Goal: Task Accomplishment & Management: Manage account settings

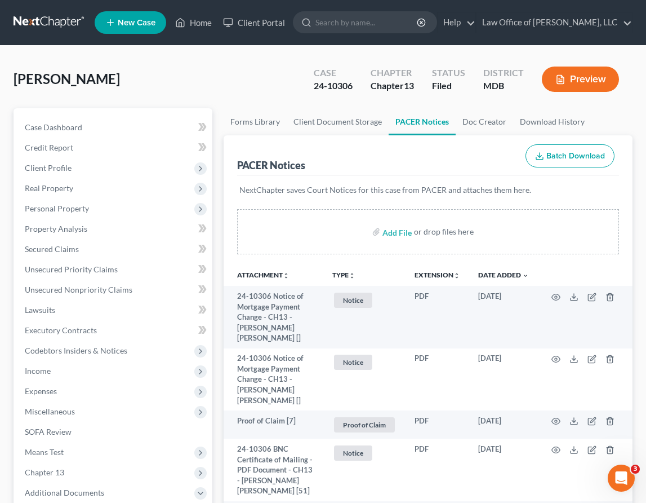
click at [369, 34] on ul "New Case Home Client Portal - No Result - See all results Or Press Enter... Hel…" at bounding box center [364, 22] width 538 height 29
click at [371, 23] on input "search" at bounding box center [367, 22] width 103 height 21
type input "[PERSON_NAME]"
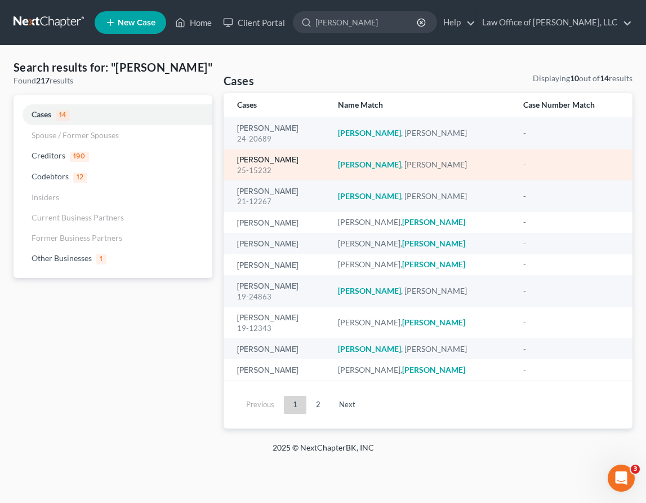
click at [249, 157] on link "[PERSON_NAME]" at bounding box center [267, 160] width 61 height 8
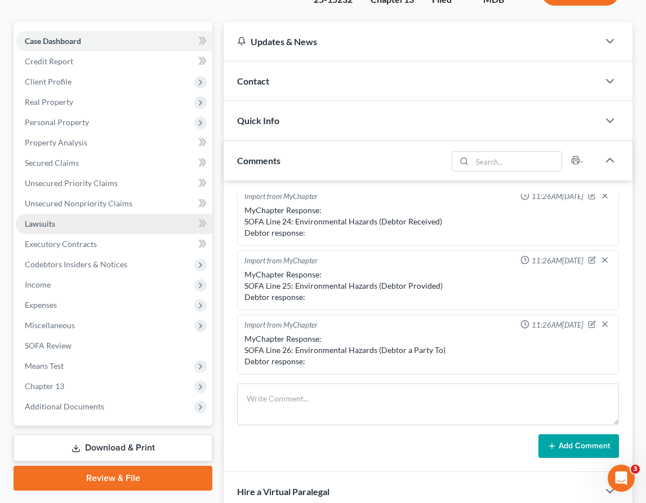
scroll to position [132, 0]
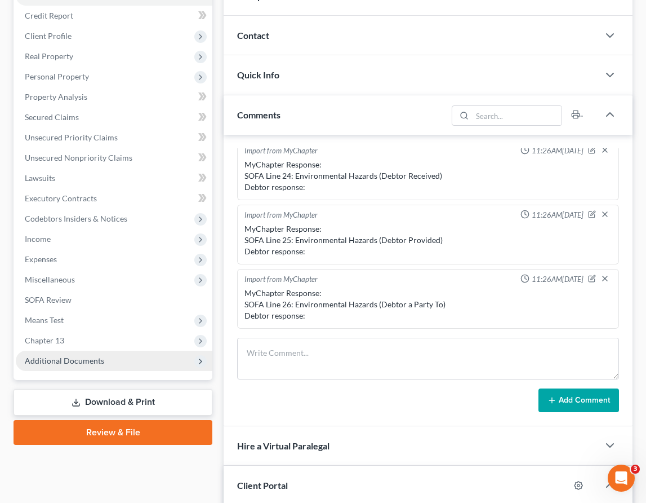
click at [134, 360] on span "Additional Documents" at bounding box center [114, 361] width 197 height 20
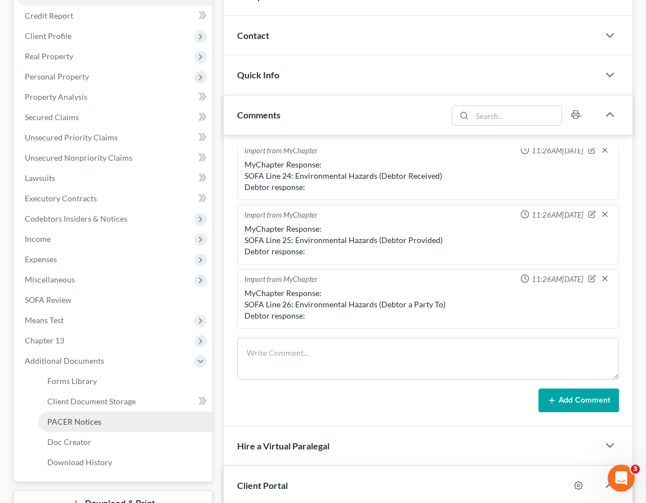
click at [109, 418] on link "PACER Notices" at bounding box center [125, 421] width 174 height 20
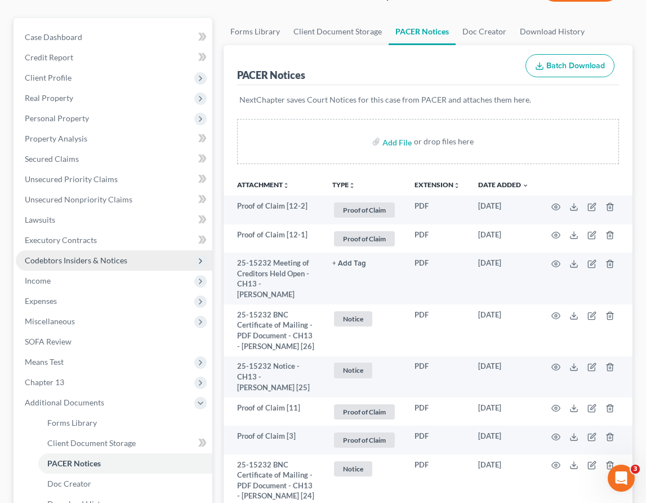
scroll to position [101, 0]
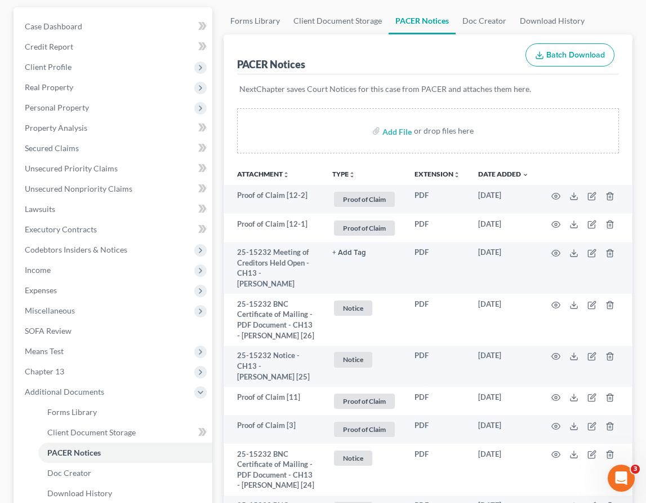
click at [54, 382] on li "Additional Documents Forms Library Client Document Storage PACER Notices Doc Fo…" at bounding box center [114, 443] width 197 height 122
click at [54, 372] on span "Chapter 13" at bounding box center [44, 371] width 39 height 10
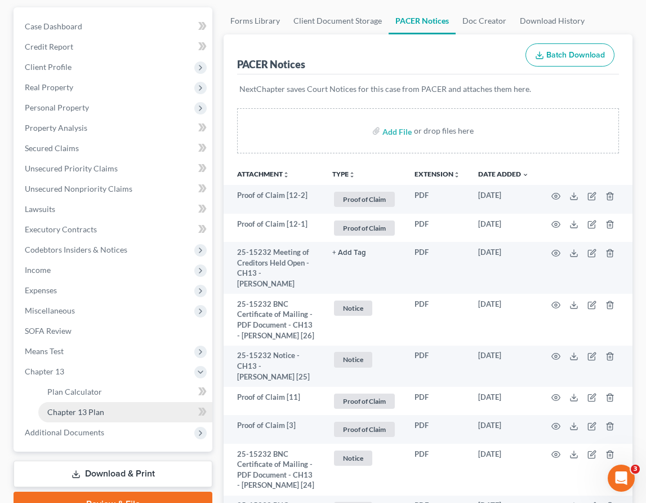
click at [60, 403] on link "Chapter 13 Plan" at bounding box center [125, 412] width 174 height 20
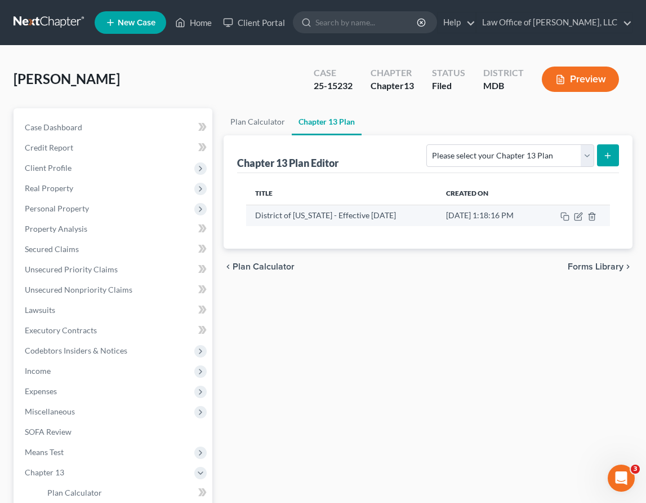
click at [569, 207] on td at bounding box center [575, 215] width 70 height 21
click at [566, 214] on icon "button" at bounding box center [565, 216] width 9 height 9
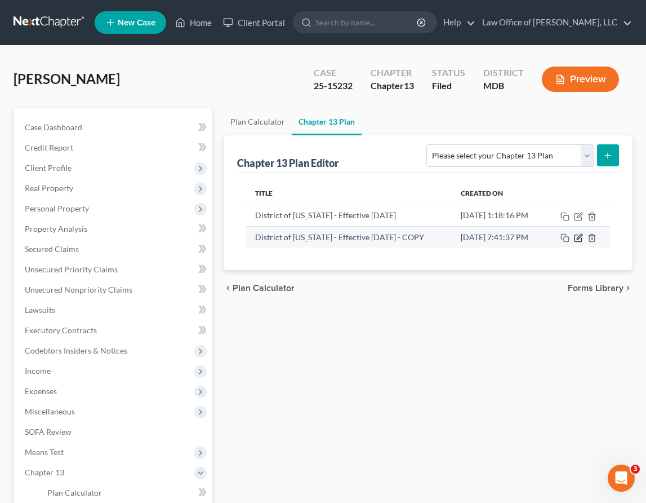
click at [580, 242] on icon "button" at bounding box center [578, 237] width 9 height 9
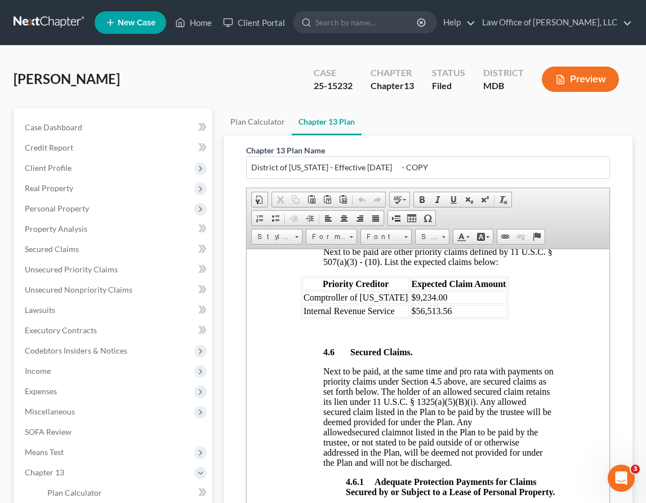
scroll to position [1901, 0]
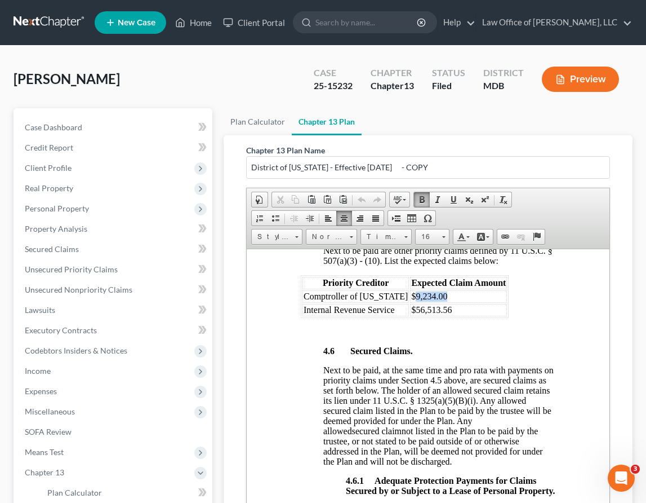
drag, startPoint x: 435, startPoint y: 365, endPoint x: 405, endPoint y: 363, distance: 30.5
click at [410, 302] on td "$9,234.00" at bounding box center [458, 296] width 97 height 12
click at [411, 300] on span "$20901.00" at bounding box center [430, 296] width 38 height 10
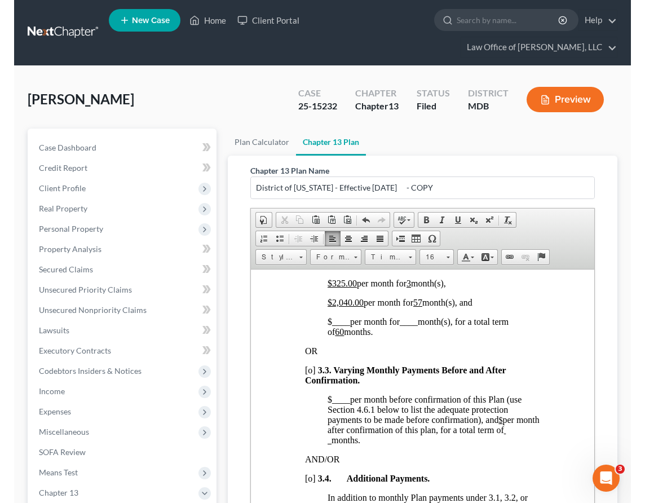
scroll to position [958, 0]
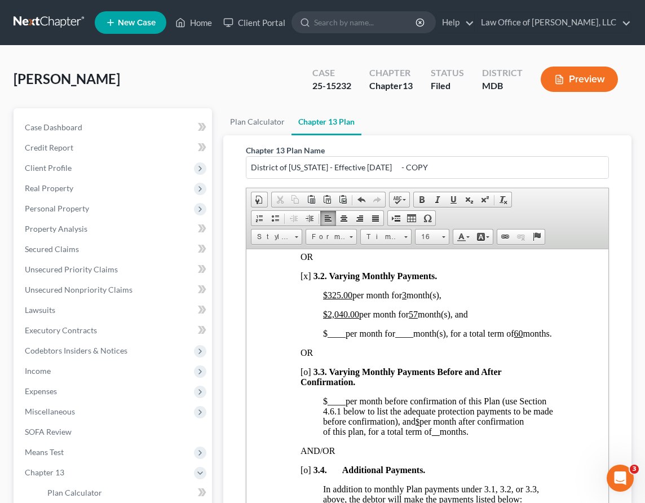
click at [347, 318] on span "2,040.00" at bounding box center [343, 314] width 32 height 10
click at [357, 318] on span ".00" at bounding box center [353, 314] width 11 height 10
click at [422, 318] on span "$1,523 .50 per month for 57 month(s), and" at bounding box center [395, 314] width 145 height 10
click at [344, 338] on span "____" at bounding box center [336, 333] width 18 height 10
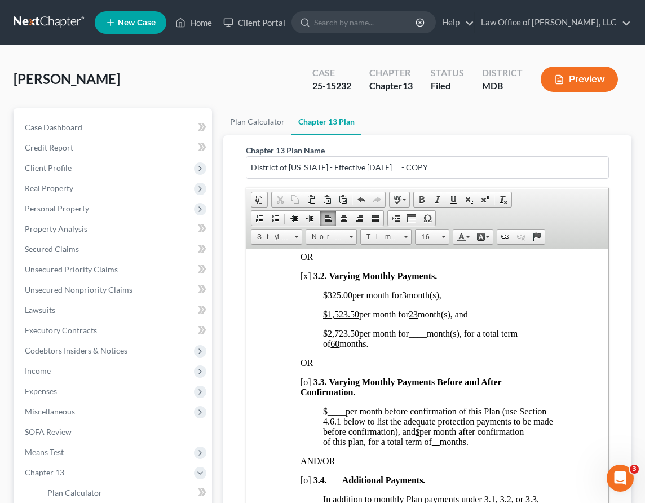
click at [432, 348] on span "$2,723.50 per month for ____ month(s), for a total term of 60 months." at bounding box center [420, 338] width 194 height 20
drag, startPoint x: 423, startPoint y: 372, endPoint x: 414, endPoint y: 371, distance: 9.6
click at [414, 348] on span "$2,723.50 per month for 34 month(s), for a total term of 60 months." at bounding box center [417, 338] width 188 height 20
click at [418, 348] on p "$2,723.50 per month for 34 month(s), for a total term of 60 months." at bounding box center [438, 338] width 231 height 20
click at [426, 348] on span "$2,723.50 per month for 34 month(s), for a total term of 60 months." at bounding box center [415, 338] width 185 height 20
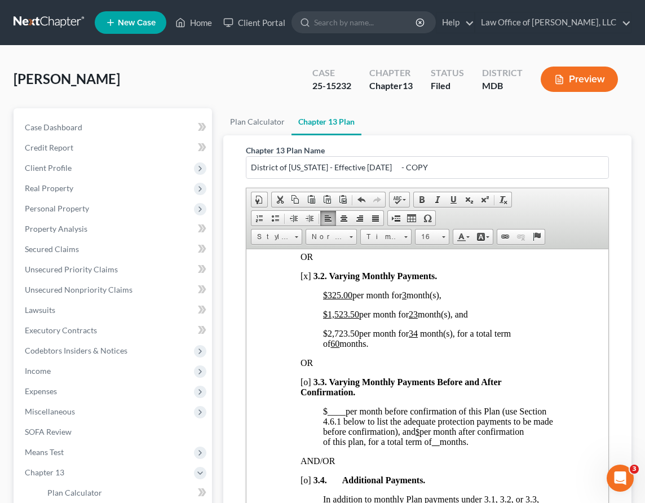
click at [425, 348] on p "$2,723.50 per month for 34 month(s), for a total term of 60 months." at bounding box center [438, 338] width 231 height 20
drag, startPoint x: 357, startPoint y: 373, endPoint x: 323, endPoint y: 373, distance: 33.8
click at [323, 348] on span "$2,723.50 per month for 34 month(s), for a total term of 60 months." at bounding box center [417, 338] width 188 height 20
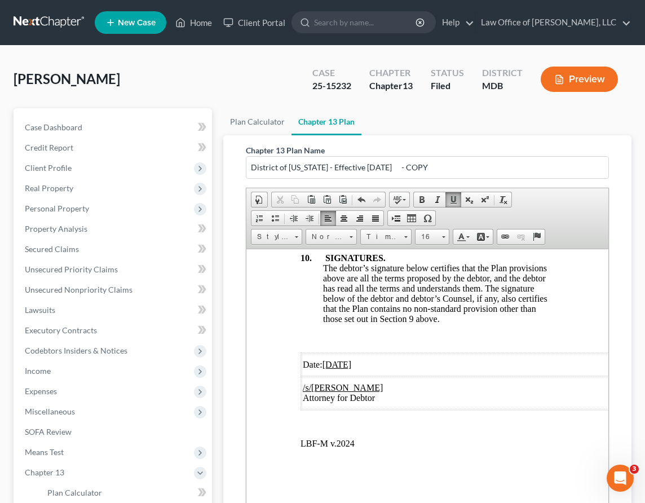
scroll to position [5479, 0]
click at [343, 366] on u "[DATE]" at bounding box center [336, 364] width 29 height 10
click at [344, 363] on u "[DATE]" at bounding box center [336, 364] width 29 height 10
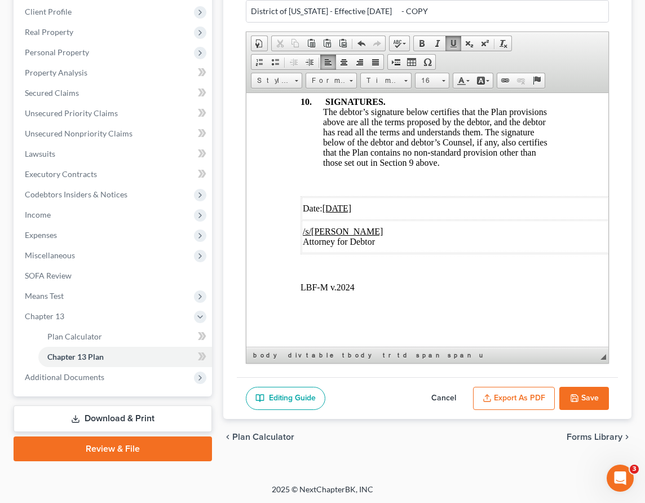
click at [490, 387] on button "Export as PDF" at bounding box center [514, 399] width 82 height 24
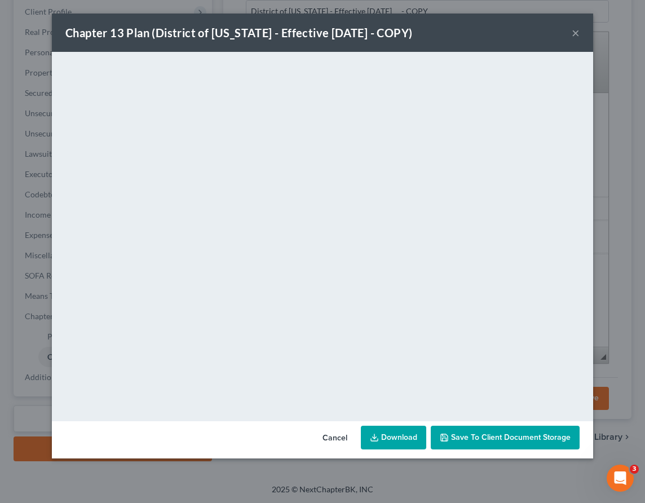
click at [576, 30] on button "×" at bounding box center [575, 33] width 8 height 14
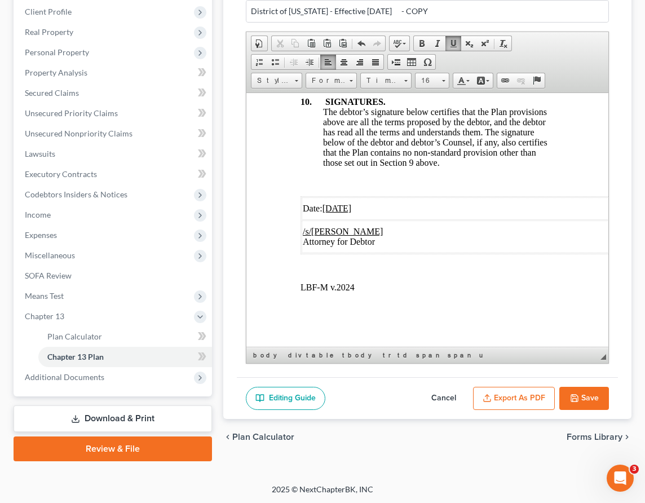
click at [593, 398] on button "Save" at bounding box center [584, 399] width 50 height 24
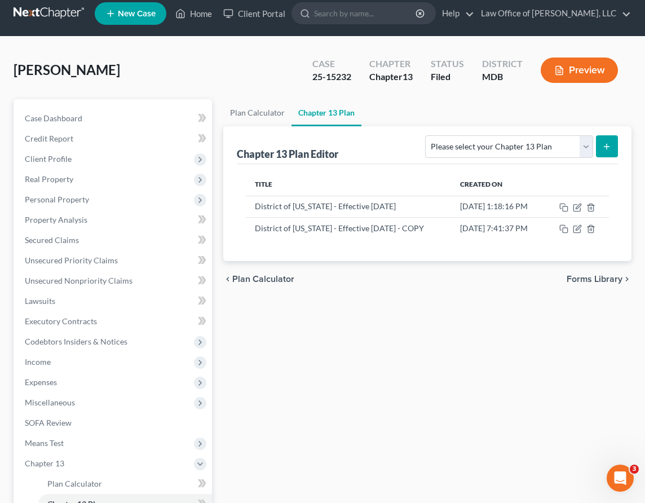
scroll to position [0, 0]
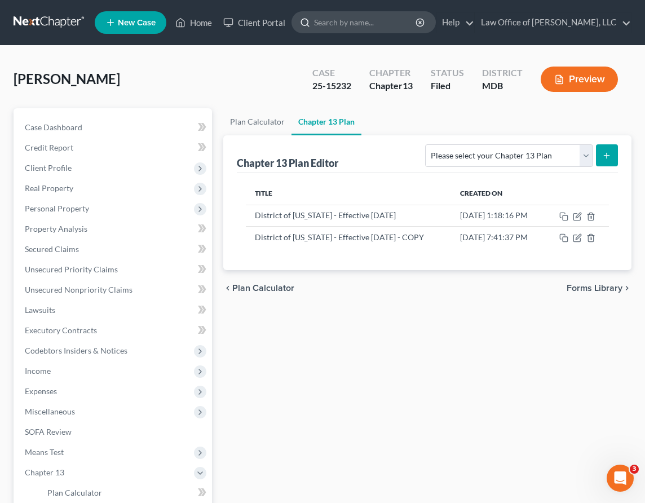
click at [389, 29] on input "search" at bounding box center [365, 22] width 103 height 21
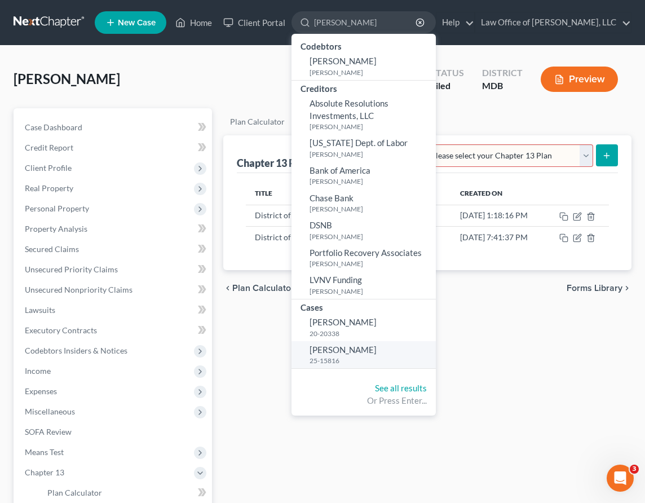
type input "[PERSON_NAME]"
click at [378, 354] on link "[PERSON_NAME] 25-15816" at bounding box center [363, 355] width 144 height 28
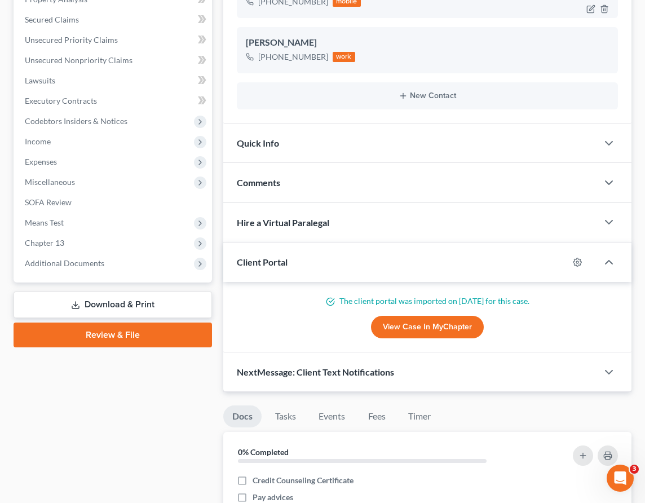
scroll to position [230, 0]
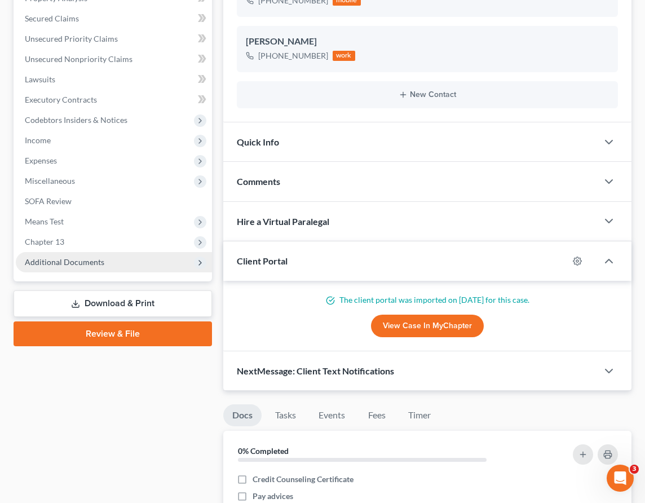
click at [99, 259] on span "Additional Documents" at bounding box center [64, 262] width 79 height 10
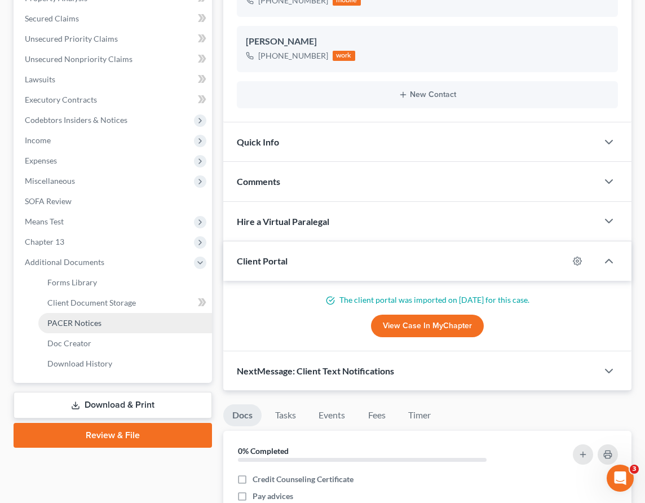
click at [70, 329] on link "PACER Notices" at bounding box center [125, 323] width 174 height 20
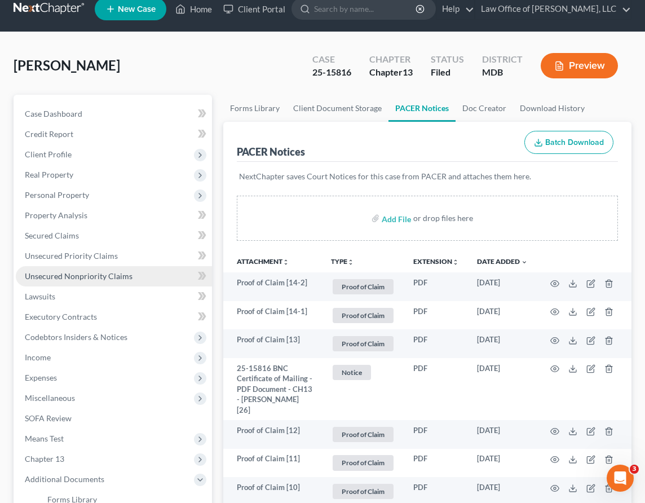
scroll to position [21, 0]
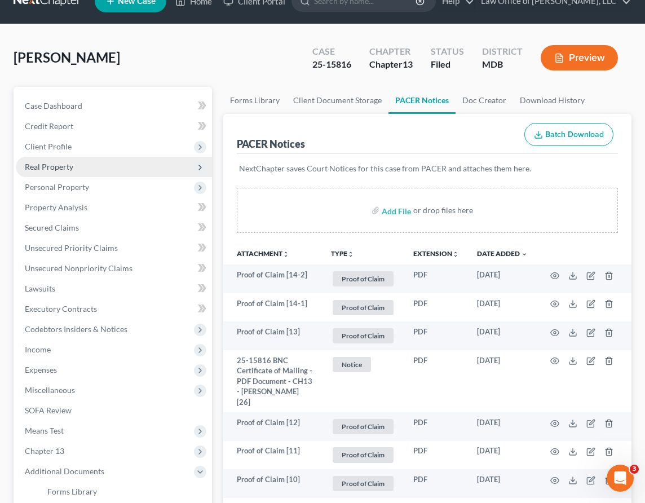
click at [39, 162] on span "Real Property" at bounding box center [49, 167] width 48 height 10
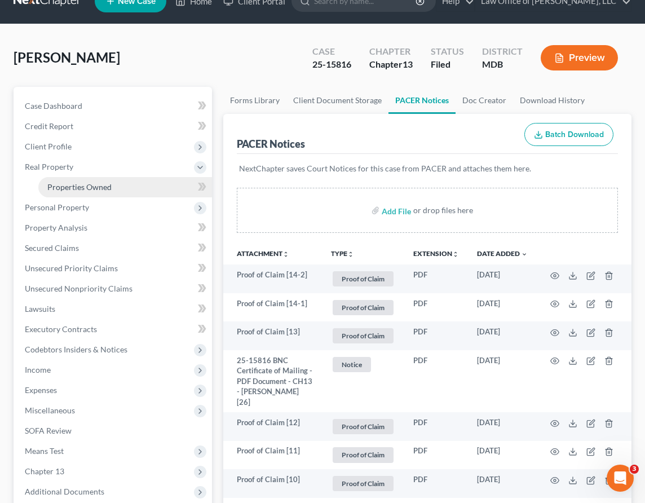
click at [63, 193] on link "Properties Owned" at bounding box center [125, 187] width 174 height 20
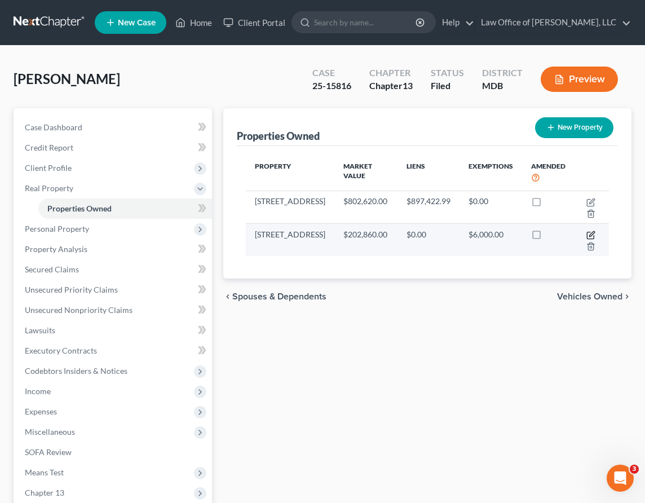
click at [589, 231] on icon "button" at bounding box center [590, 234] width 9 height 9
select select "21"
select select "3"
select select "0"
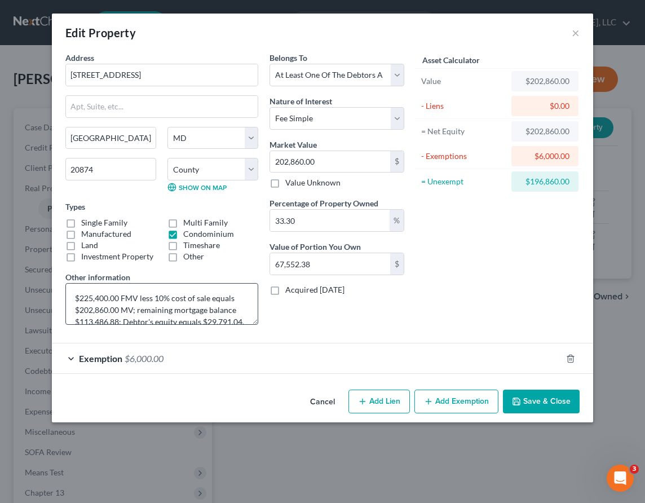
scroll to position [12, 0]
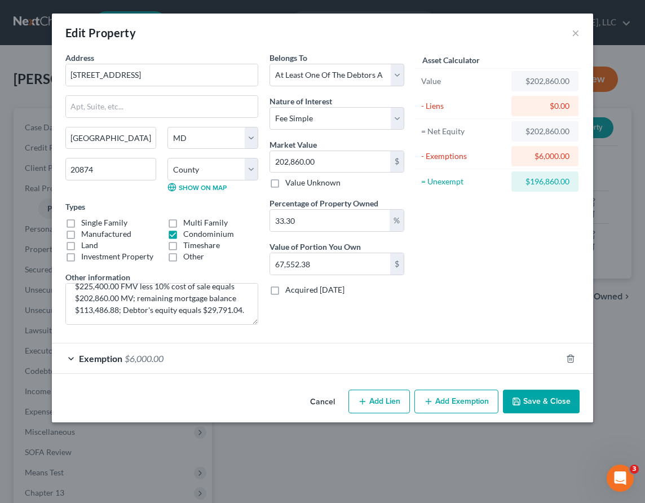
click at [522, 404] on button "Save & Close" at bounding box center [541, 401] width 77 height 24
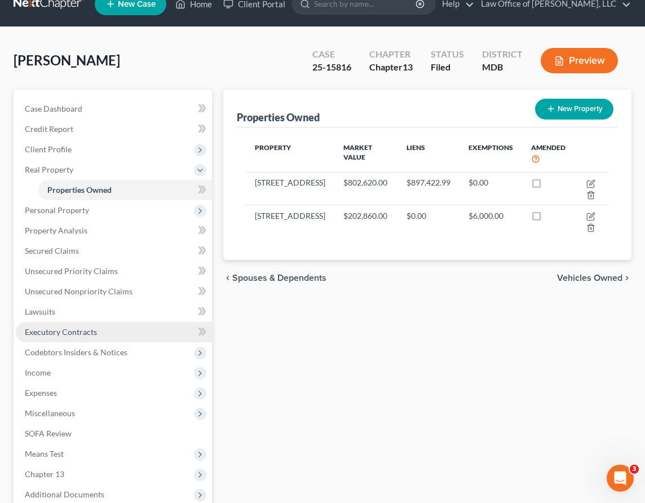
scroll to position [18, 0]
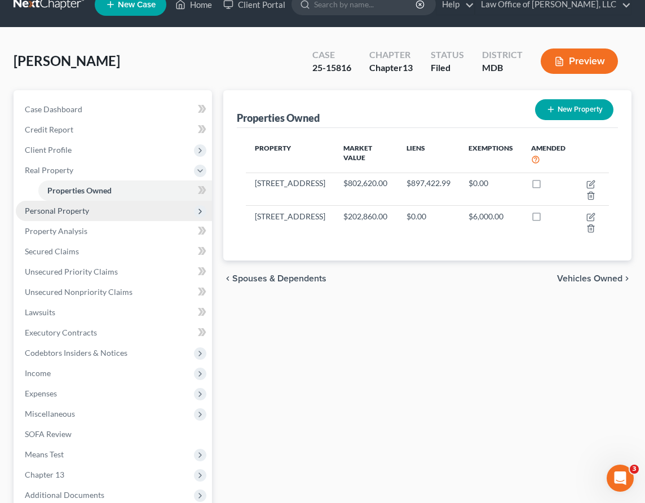
click at [64, 210] on span "Personal Property" at bounding box center [57, 211] width 64 height 10
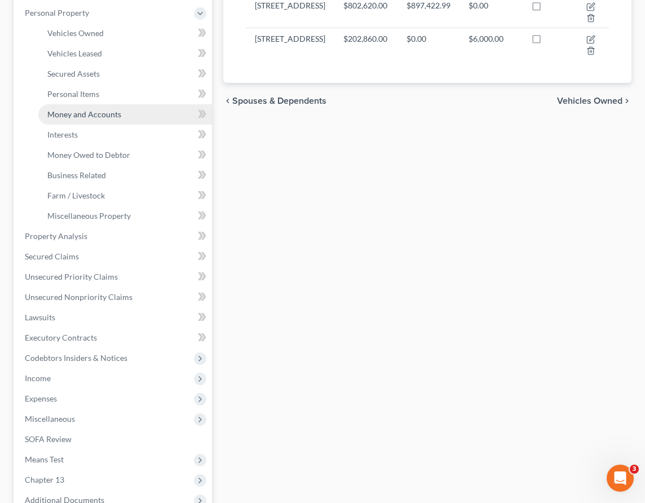
scroll to position [226, 0]
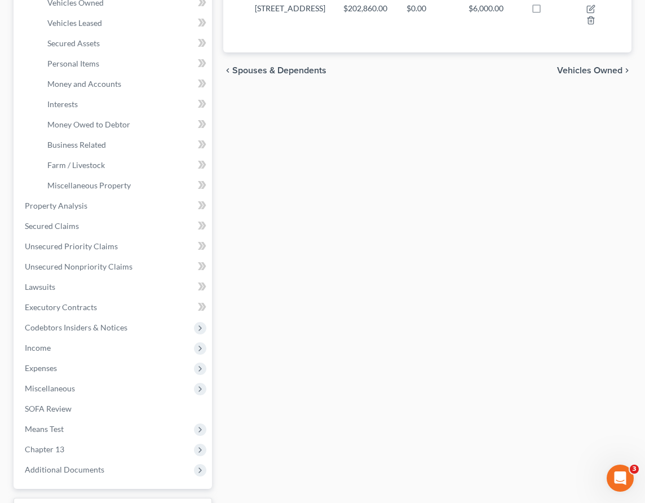
click at [365, 179] on div "Properties Owned New Property Property Market Value Liens Exemptions Amended [S…" at bounding box center [427, 217] width 419 height 671
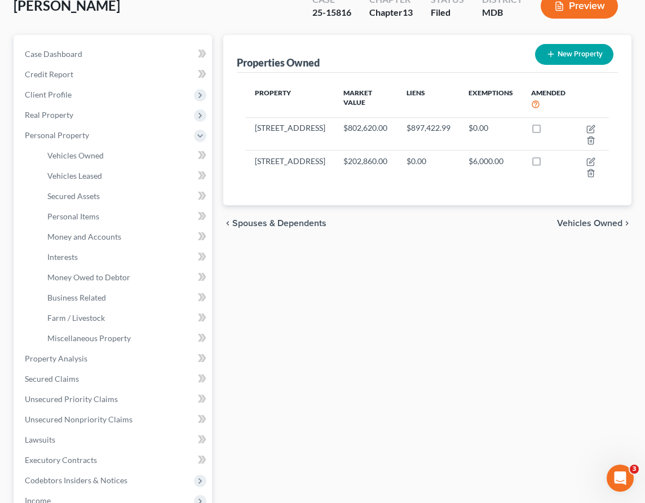
scroll to position [0, 0]
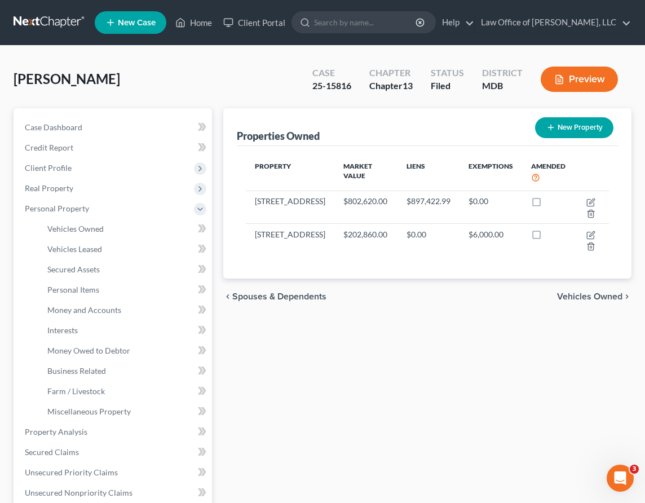
click at [575, 299] on span "Vehicles Owned" at bounding box center [589, 296] width 65 height 9
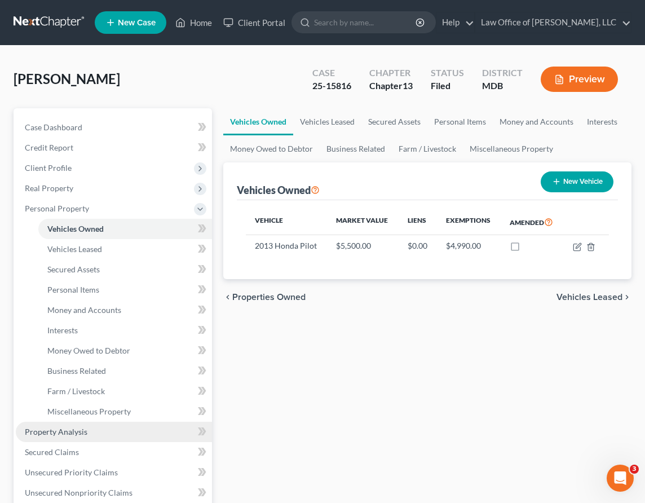
click at [69, 434] on span "Property Analysis" at bounding box center [56, 432] width 63 height 10
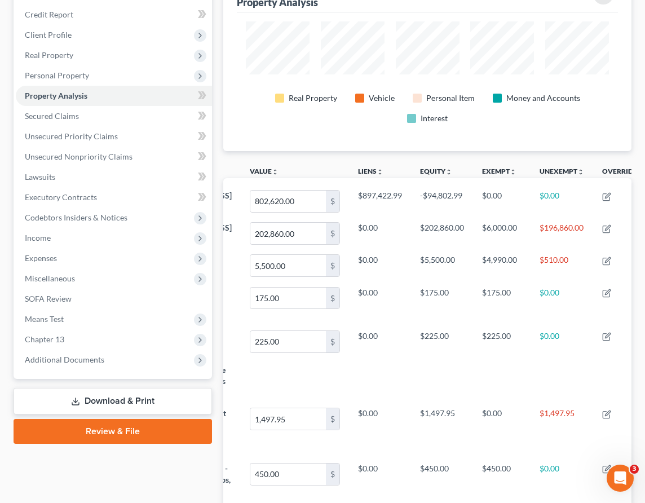
scroll to position [134, 0]
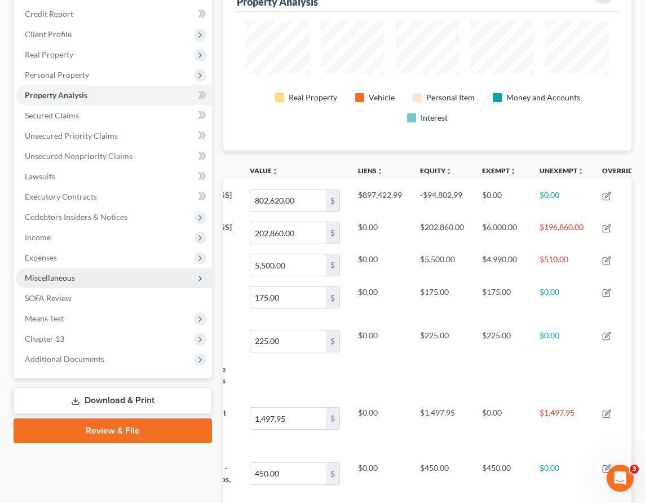
click at [39, 273] on span "Miscellaneous" at bounding box center [50, 278] width 50 height 10
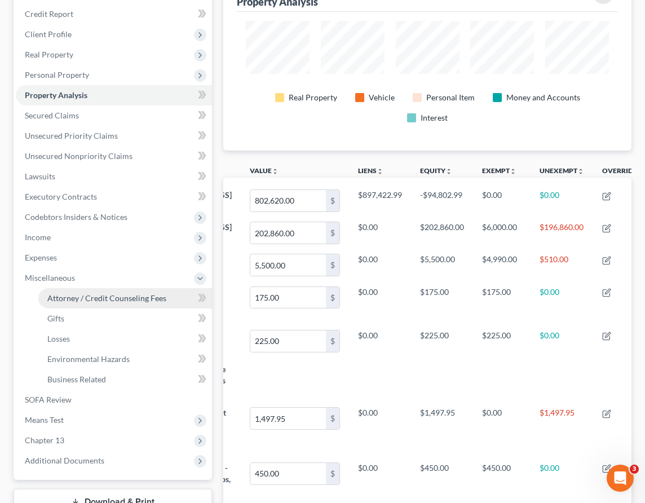
click at [51, 298] on span "Attorney / Credit Counseling Fees" at bounding box center [106, 298] width 119 height 10
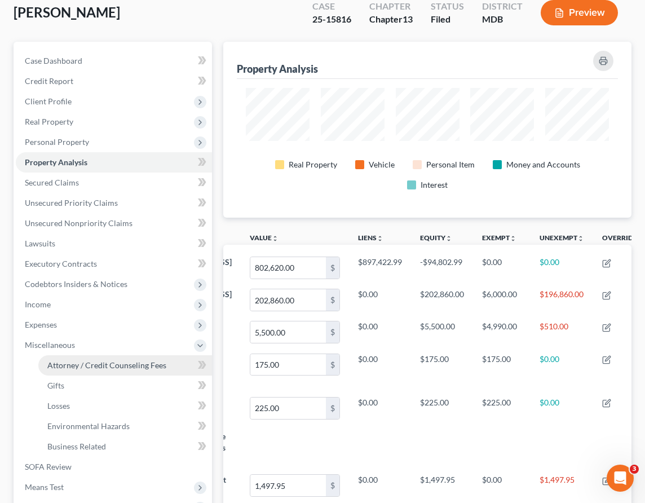
select select "2"
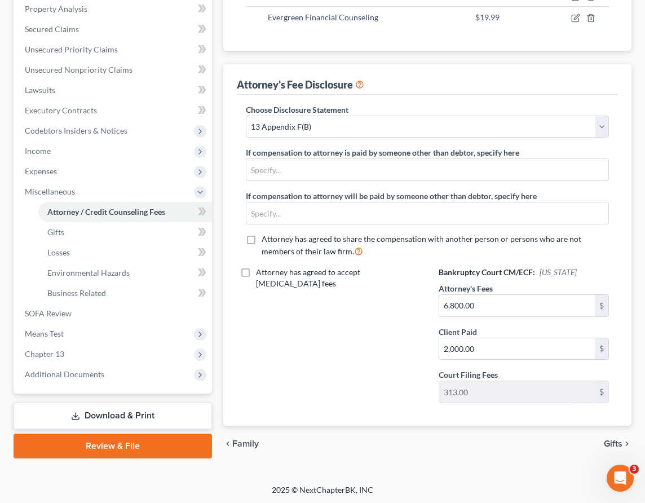
scroll to position [221, 0]
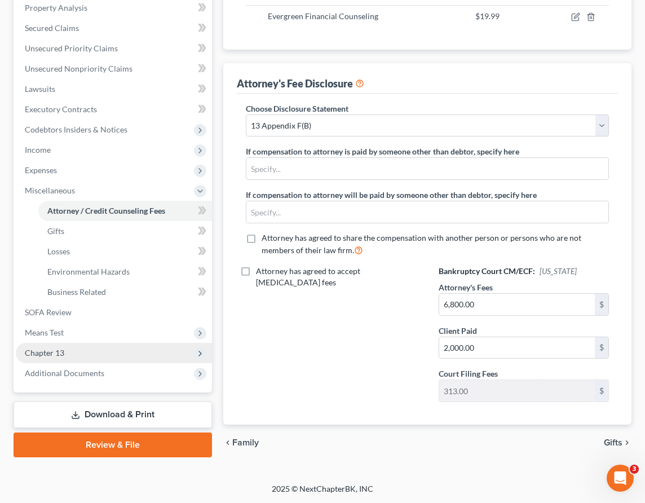
click at [57, 355] on span "Chapter 13" at bounding box center [44, 353] width 39 height 10
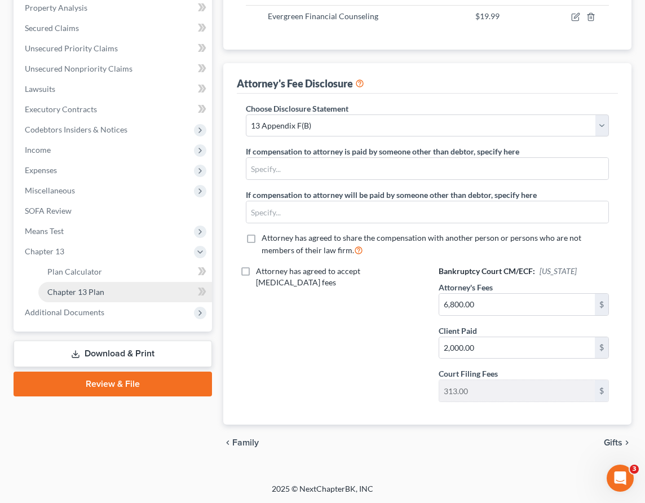
click at [57, 285] on link "Chapter 13 Plan" at bounding box center [125, 292] width 174 height 20
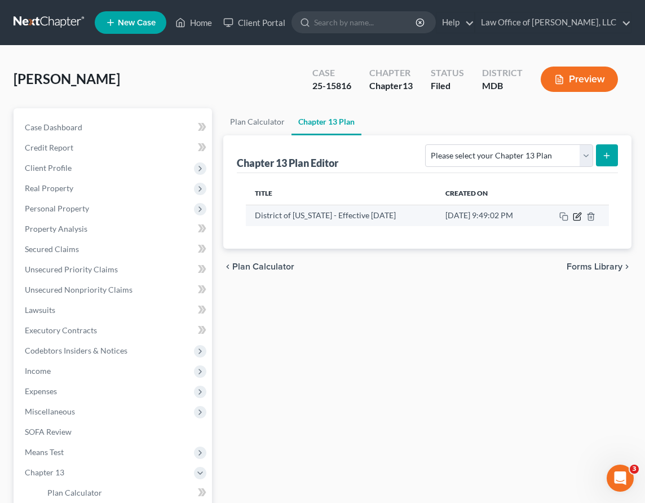
click at [578, 218] on icon "button" at bounding box center [577, 216] width 9 height 9
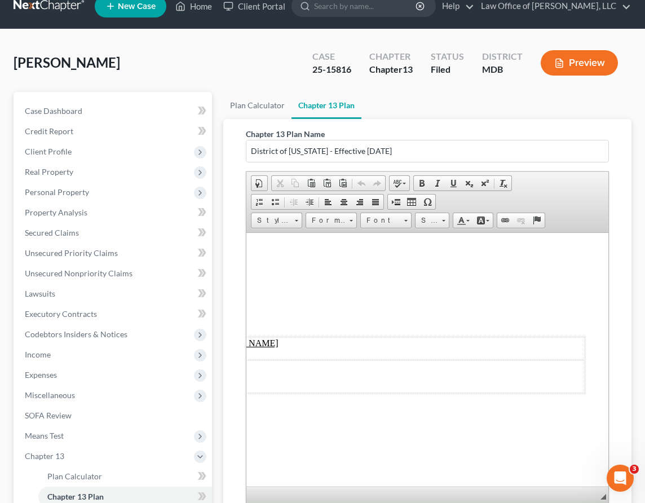
scroll to position [156, 0]
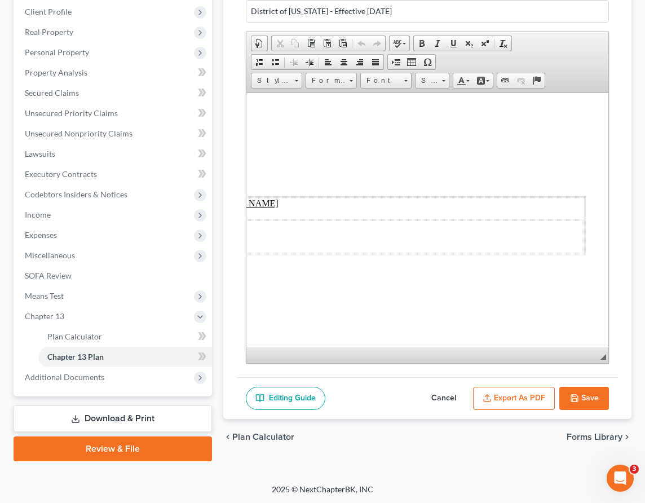
click at [592, 387] on button "Save" at bounding box center [584, 399] width 50 height 24
click at [588, 389] on button "Save" at bounding box center [584, 399] width 50 height 24
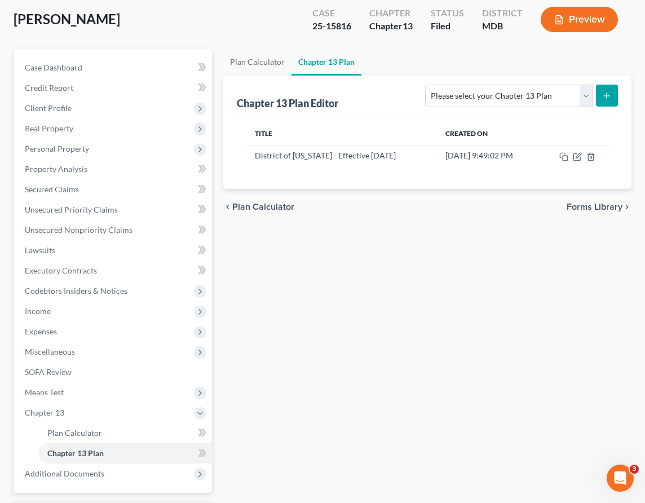
scroll to position [0, 0]
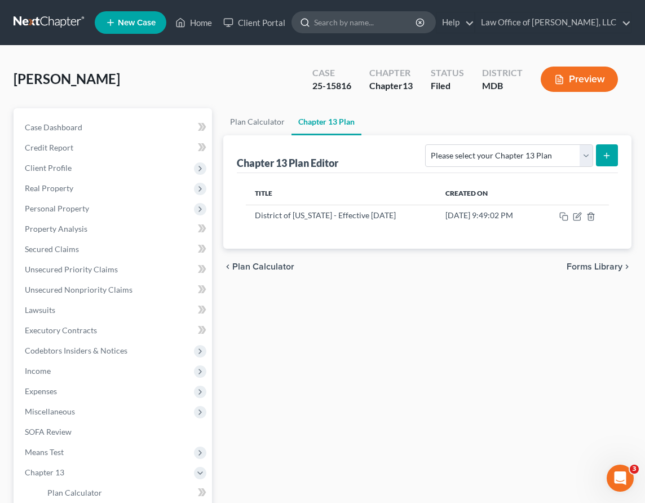
click at [377, 24] on input "search" at bounding box center [365, 22] width 103 height 21
type input "[PERSON_NAME]"
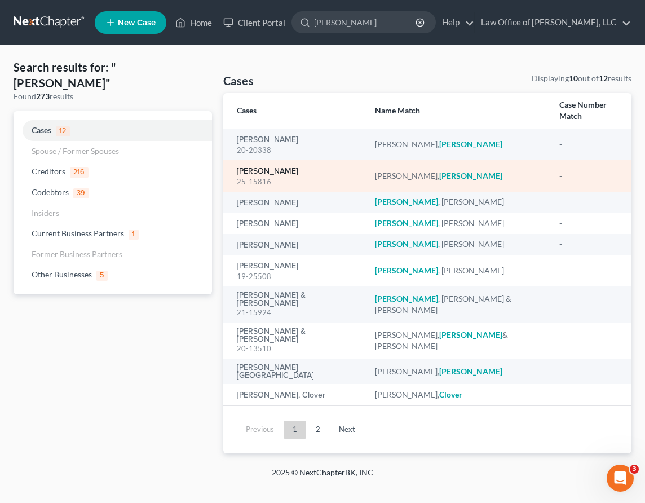
click at [269, 167] on link "[PERSON_NAME]" at bounding box center [267, 171] width 61 height 8
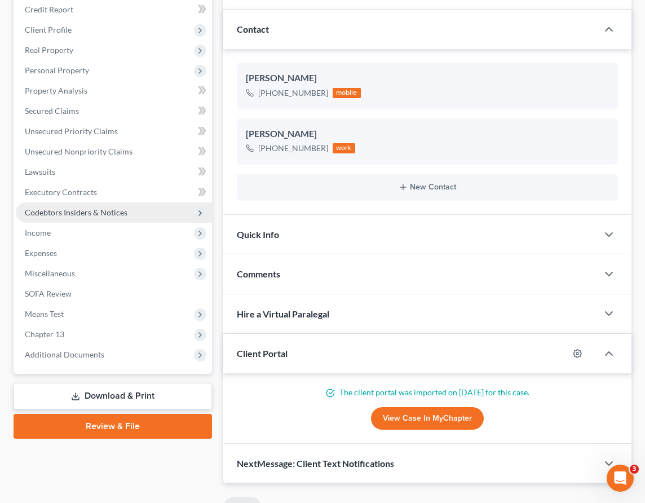
scroll to position [195, 0]
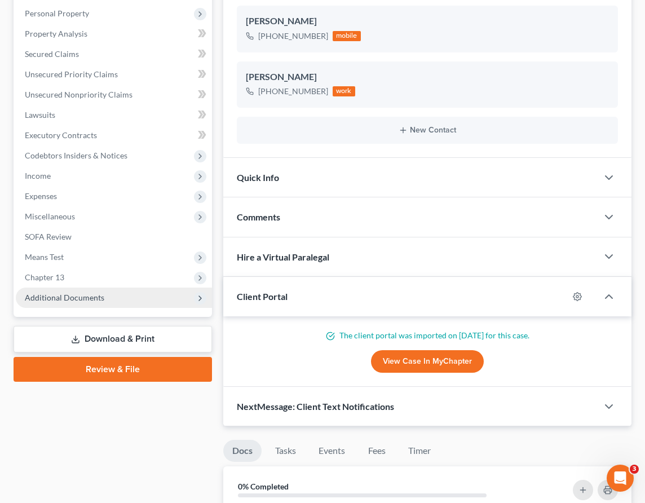
click at [130, 295] on span "Additional Documents" at bounding box center [114, 297] width 196 height 20
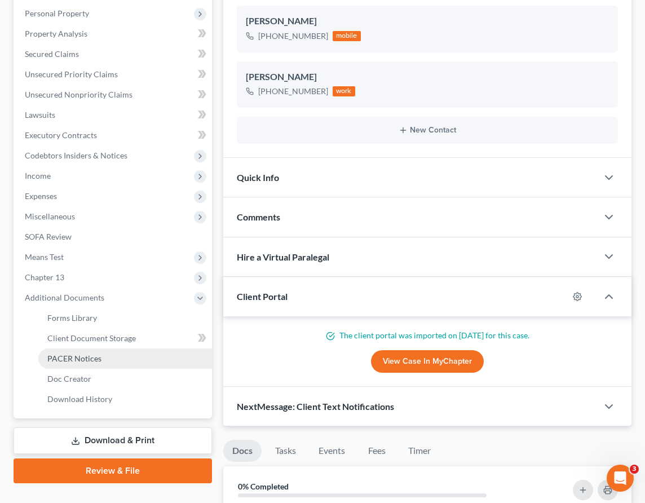
click at [118, 358] on link "PACER Notices" at bounding box center [125, 358] width 174 height 20
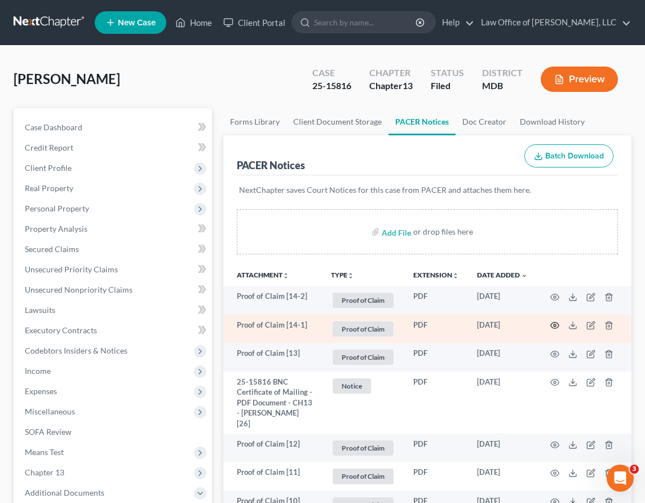
click at [551, 326] on icon "button" at bounding box center [555, 325] width 8 height 6
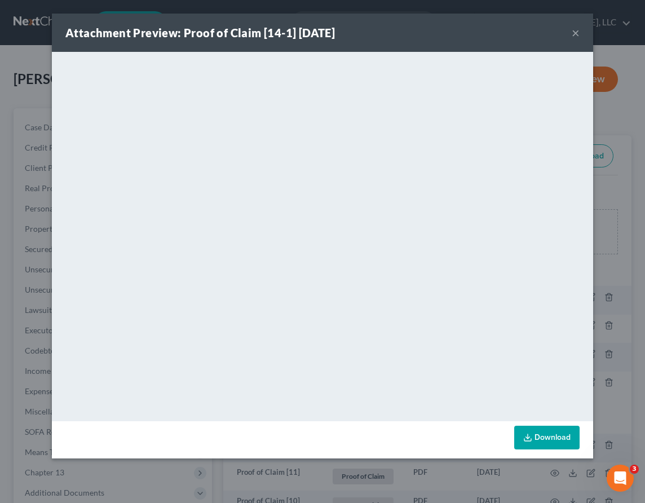
click at [575, 34] on button "×" at bounding box center [575, 33] width 8 height 14
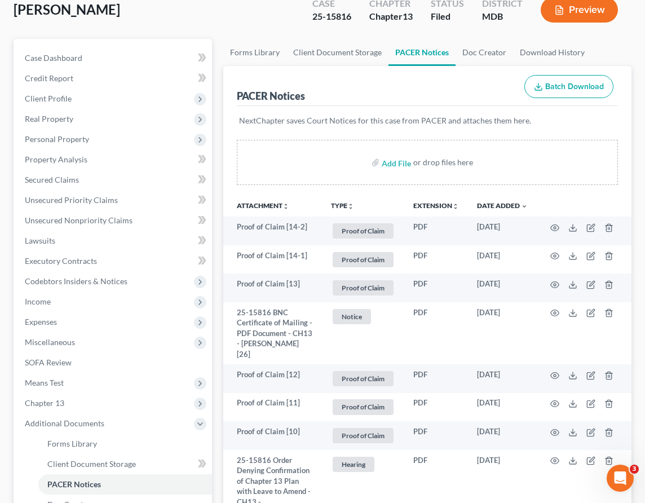
scroll to position [90, 0]
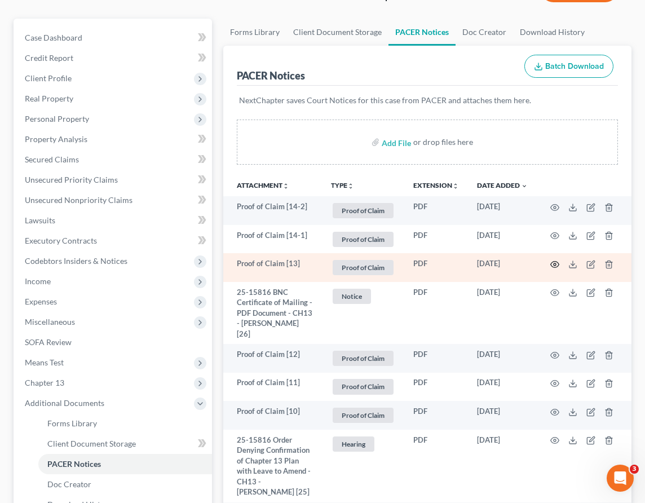
click at [555, 261] on icon "button" at bounding box center [554, 264] width 9 height 9
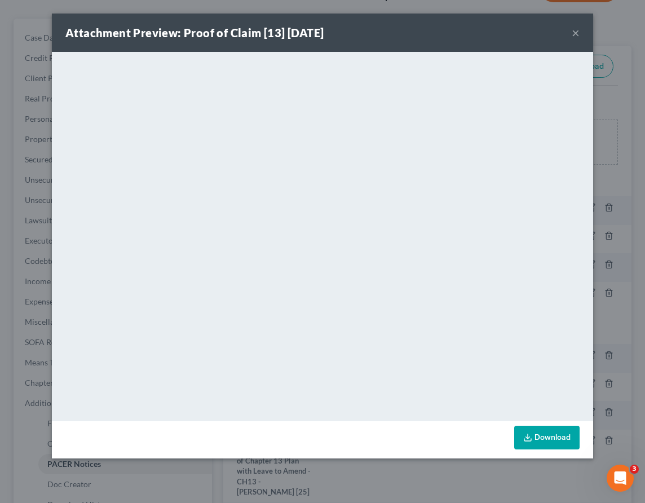
click at [573, 34] on button "×" at bounding box center [575, 33] width 8 height 14
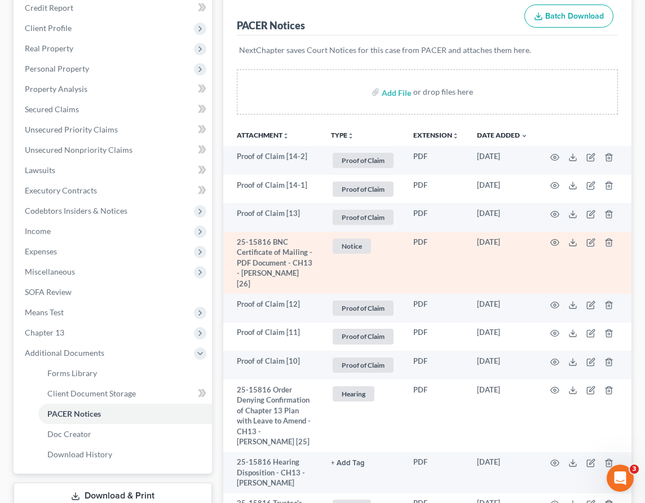
scroll to position [147, 0]
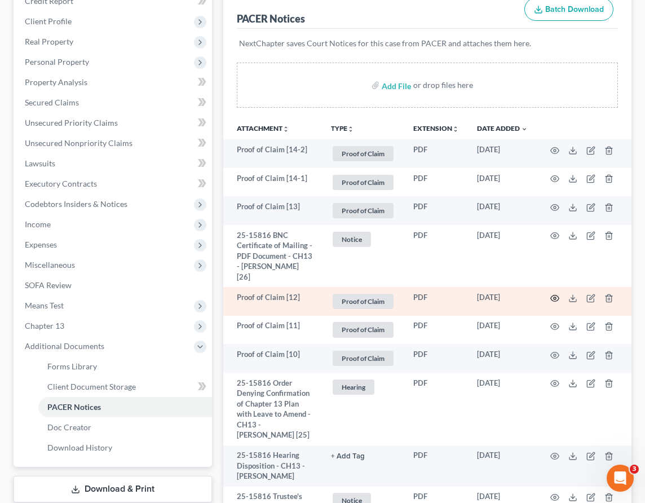
click at [552, 296] on icon "button" at bounding box center [554, 298] width 9 height 9
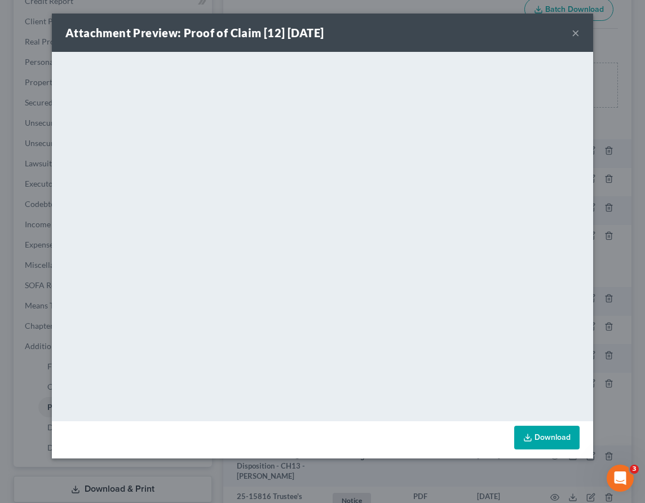
click at [575, 33] on button "×" at bounding box center [575, 33] width 8 height 14
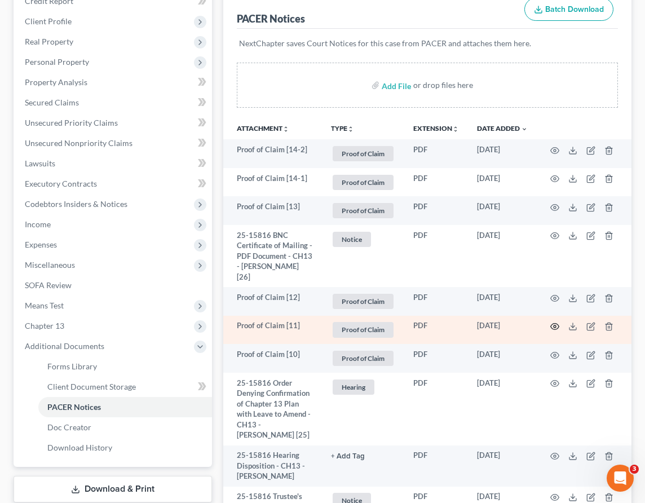
click at [557, 328] on icon "button" at bounding box center [554, 326] width 9 height 9
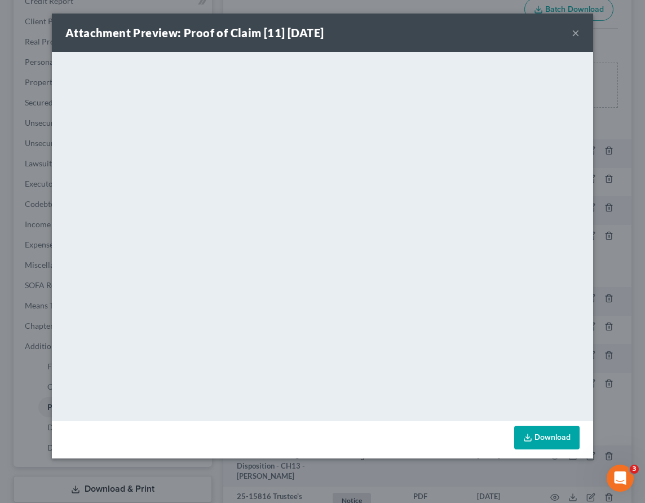
click at [576, 33] on button "×" at bounding box center [575, 33] width 8 height 14
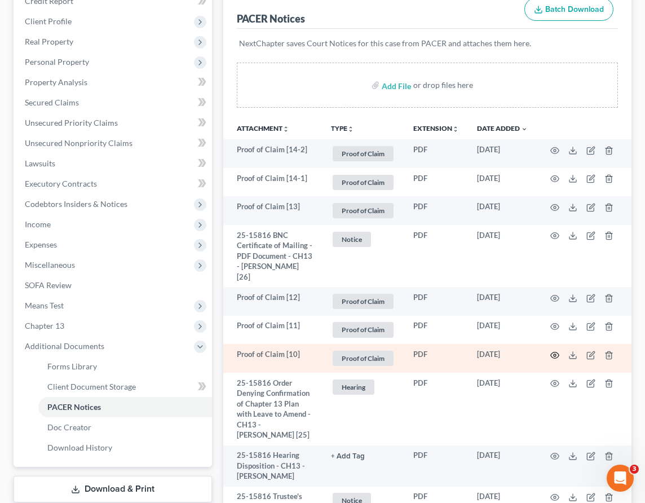
click at [556, 352] on icon "button" at bounding box center [555, 355] width 8 height 6
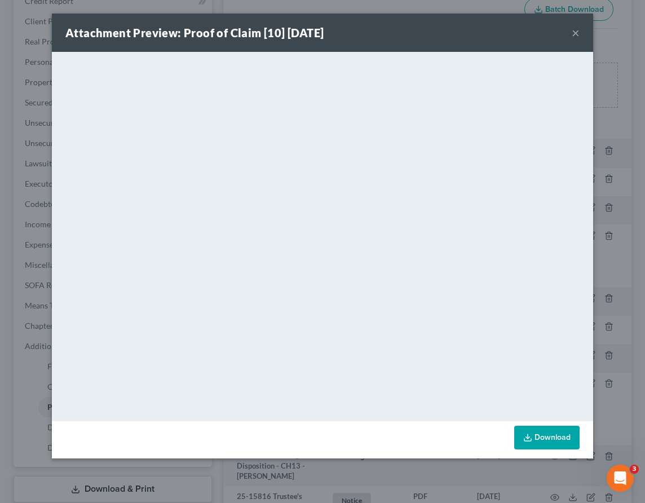
click at [576, 30] on button "×" at bounding box center [575, 33] width 8 height 14
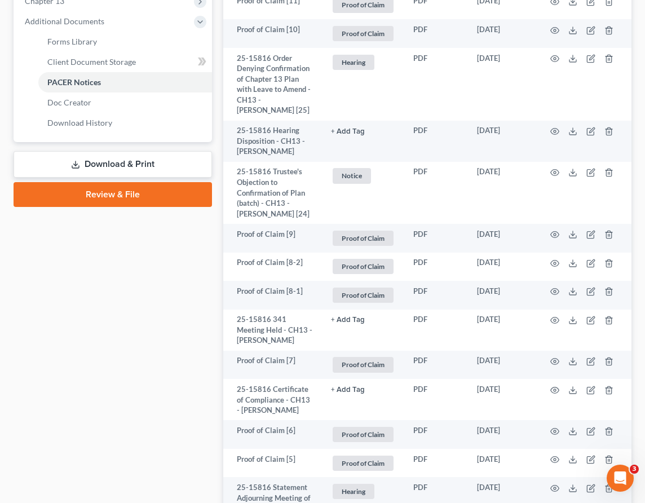
scroll to position [476, 0]
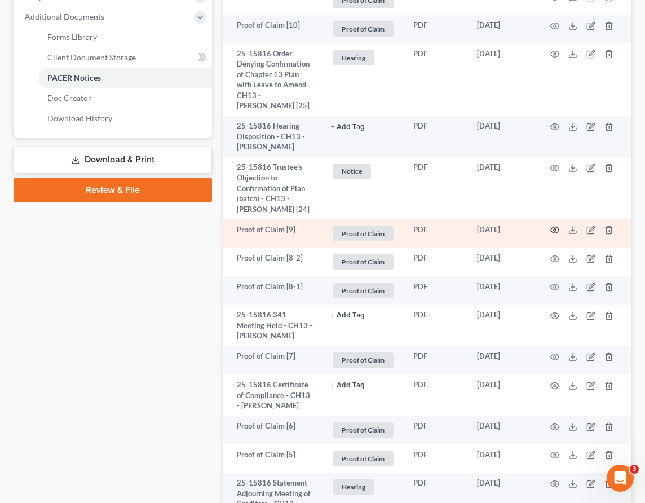
click at [555, 234] on icon "button" at bounding box center [554, 229] width 9 height 9
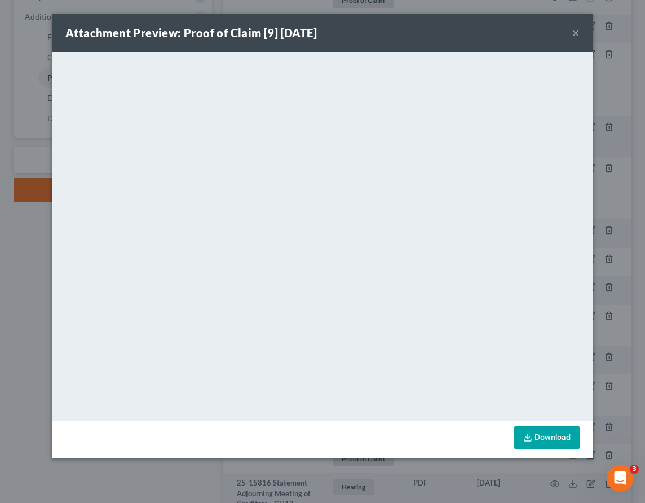
click at [577, 34] on button "×" at bounding box center [575, 33] width 8 height 14
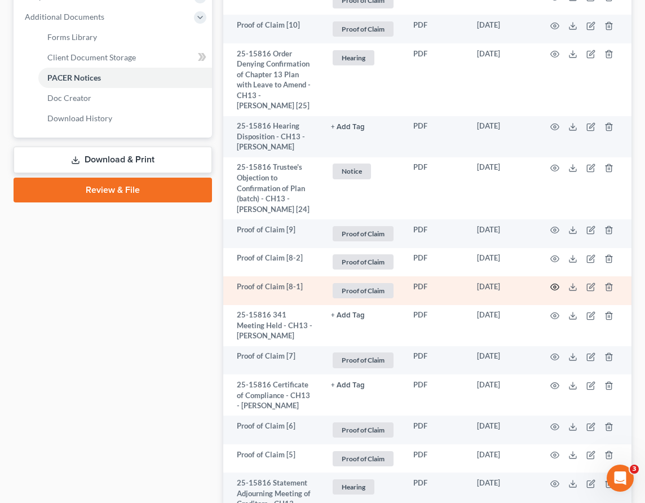
click at [557, 291] on icon "button" at bounding box center [554, 286] width 9 height 9
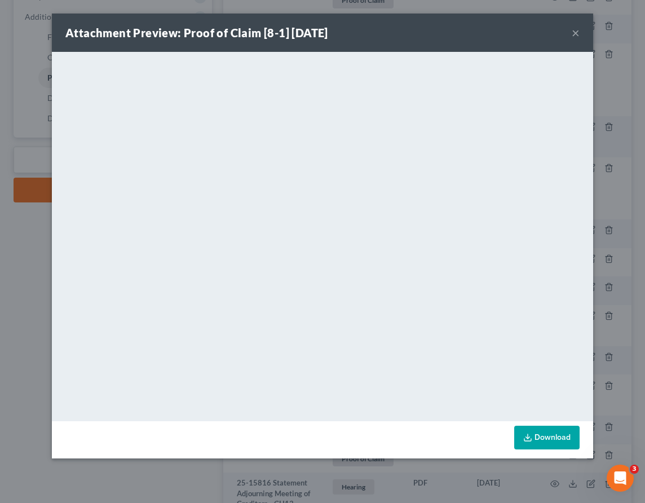
click at [578, 34] on button "×" at bounding box center [575, 33] width 8 height 14
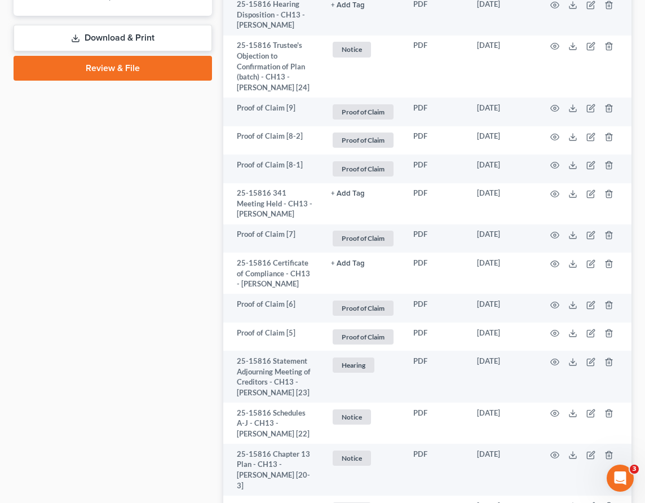
scroll to position [649, 0]
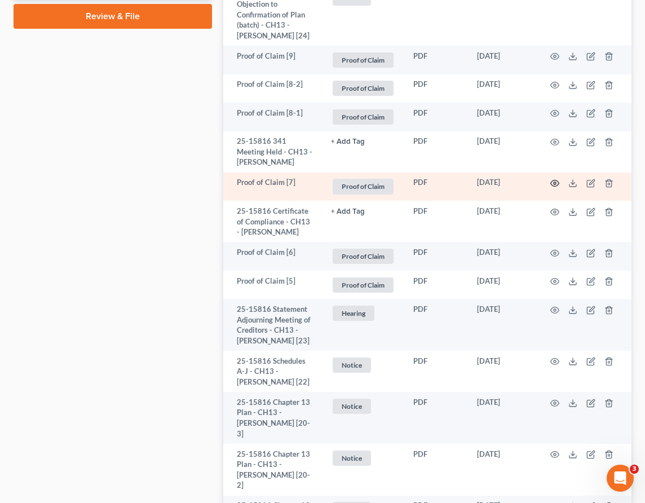
click at [557, 188] on icon "button" at bounding box center [554, 183] width 9 height 9
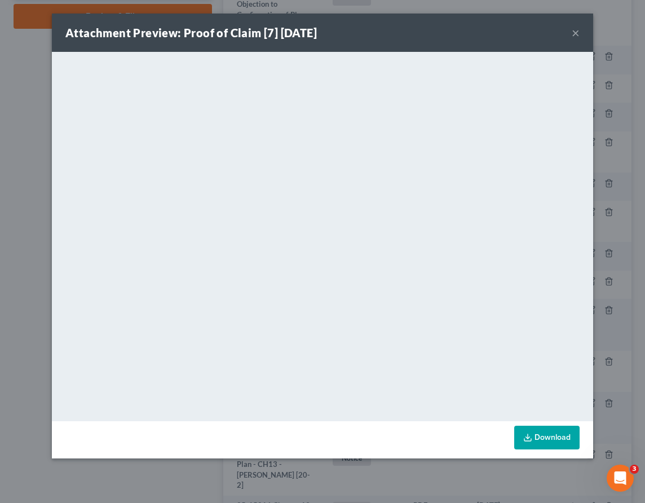
click at [576, 31] on button "×" at bounding box center [575, 33] width 8 height 14
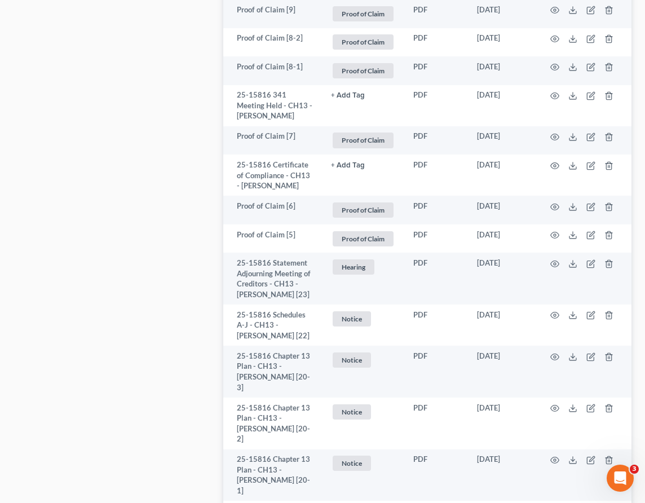
scroll to position [716, 0]
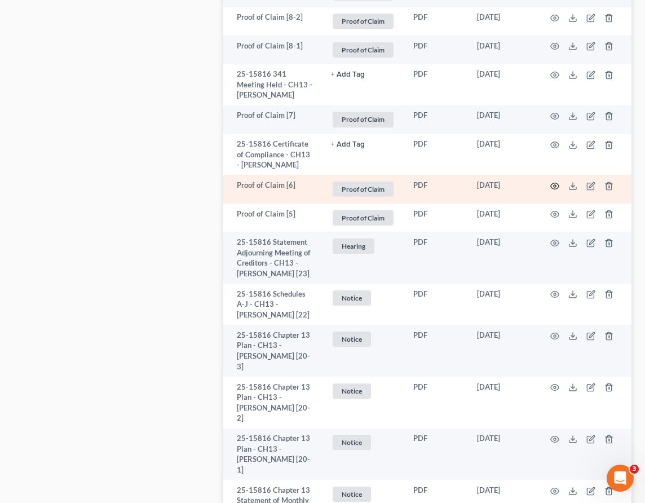
click at [554, 187] on circle "button" at bounding box center [554, 186] width 2 height 2
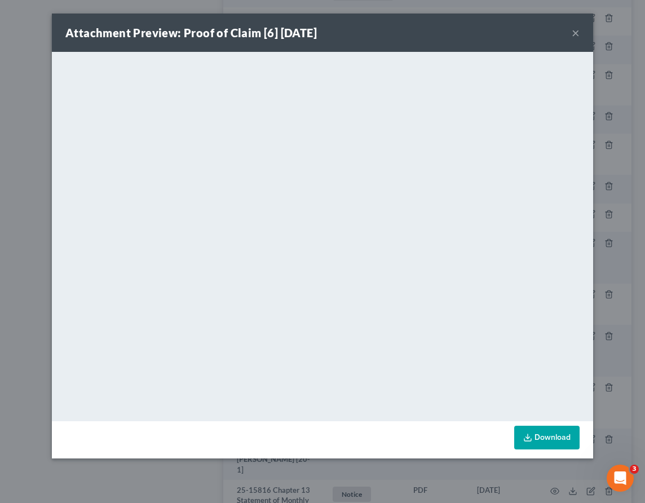
click at [576, 38] on button "×" at bounding box center [575, 33] width 8 height 14
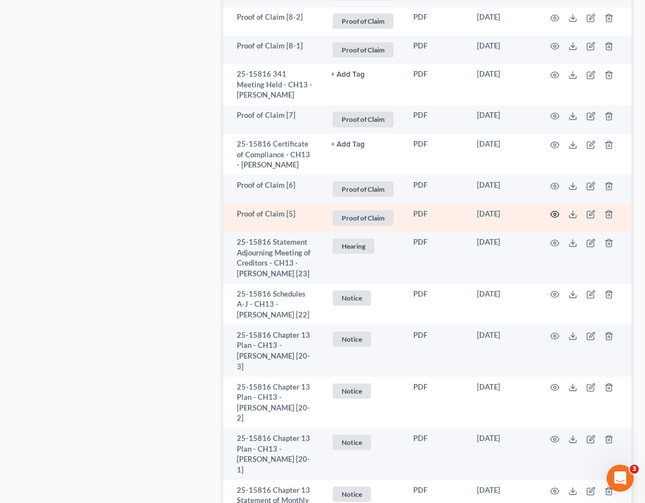
click at [555, 219] on icon "button" at bounding box center [554, 214] width 9 height 9
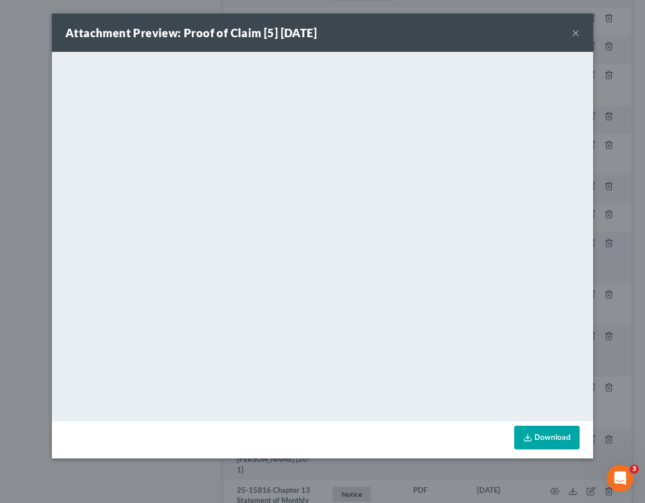
click at [575, 30] on button "×" at bounding box center [575, 33] width 8 height 14
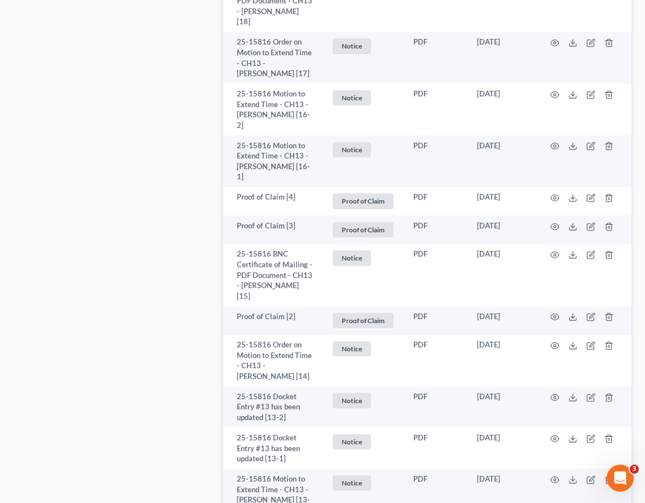
scroll to position [1330, 0]
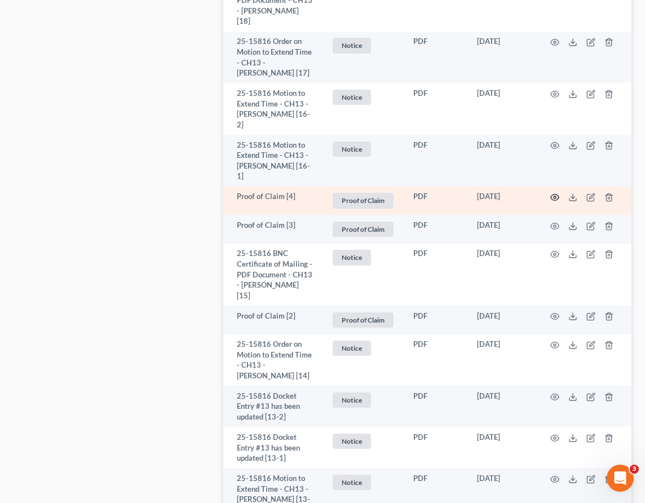
click at [555, 202] on icon "button" at bounding box center [554, 197] width 9 height 9
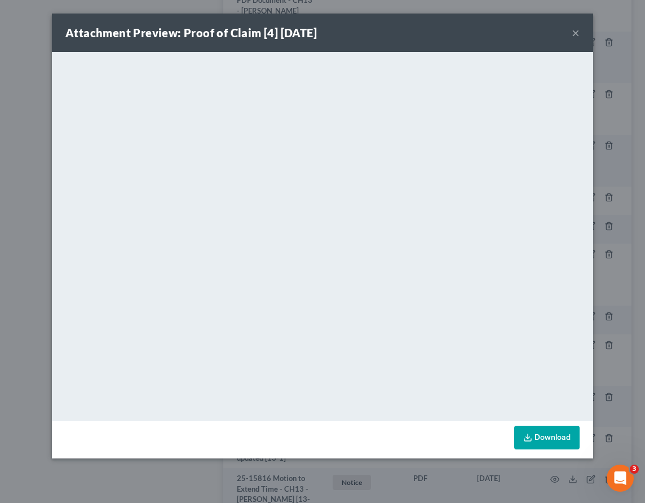
click at [573, 34] on button "×" at bounding box center [575, 33] width 8 height 14
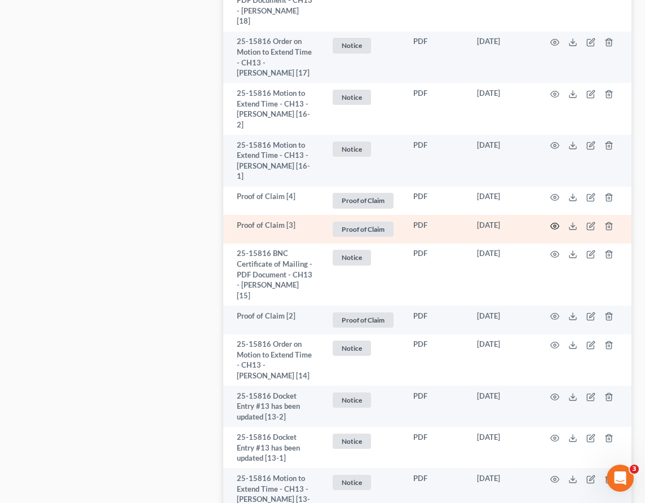
click at [554, 230] on icon "button" at bounding box center [554, 225] width 9 height 9
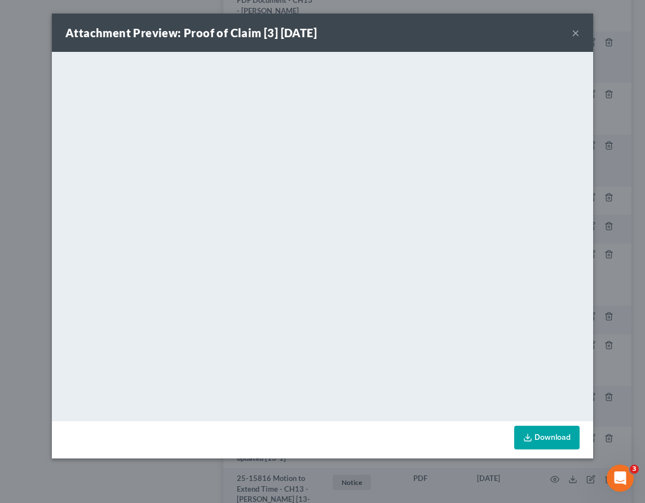
click at [577, 31] on button "×" at bounding box center [575, 33] width 8 height 14
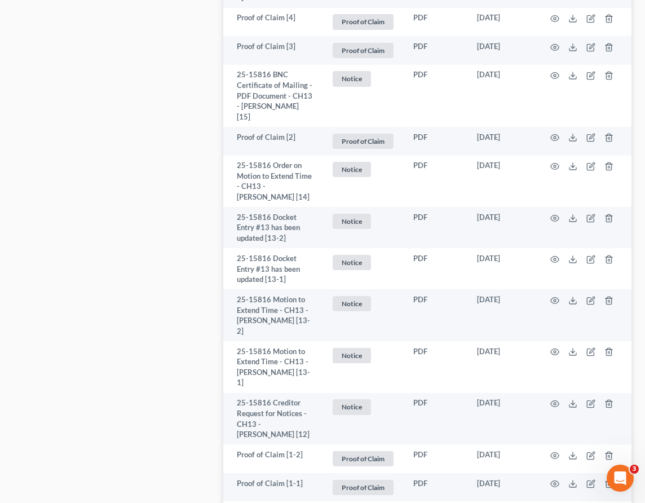
scroll to position [1606, 0]
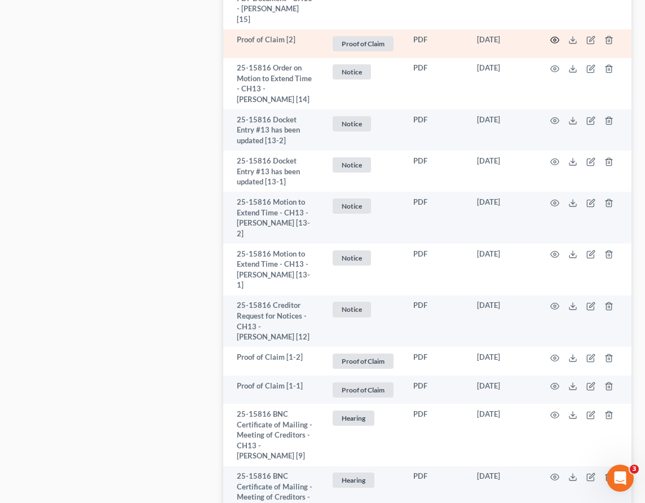
click at [556, 45] on icon "button" at bounding box center [554, 40] width 9 height 9
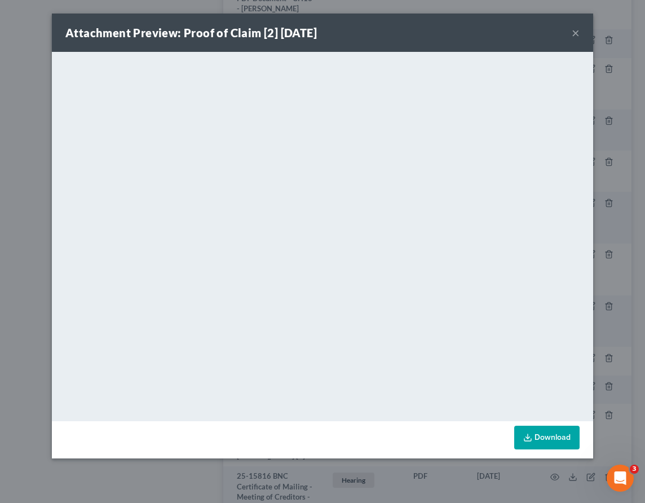
click at [578, 26] on button "×" at bounding box center [575, 33] width 8 height 14
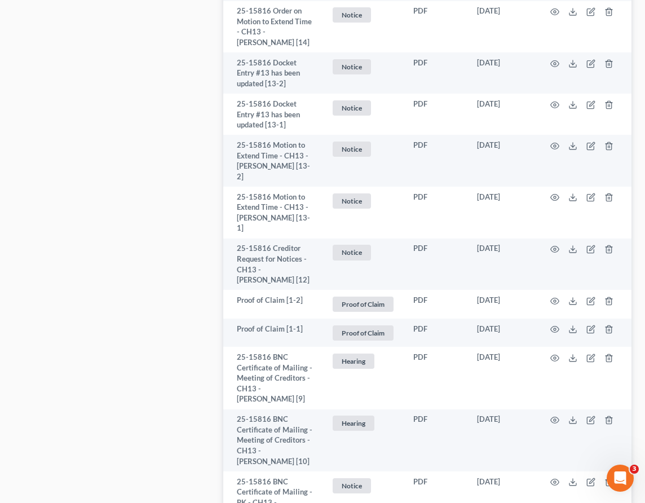
scroll to position [1699, 0]
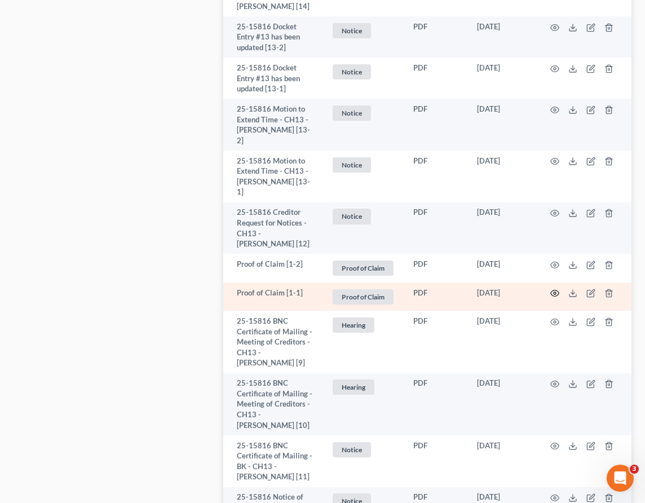
click at [554, 294] on circle "button" at bounding box center [554, 293] width 2 height 2
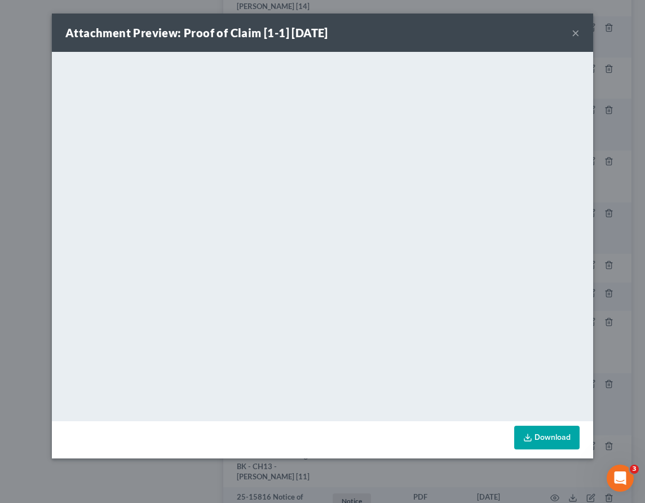
click at [574, 29] on button "×" at bounding box center [575, 33] width 8 height 14
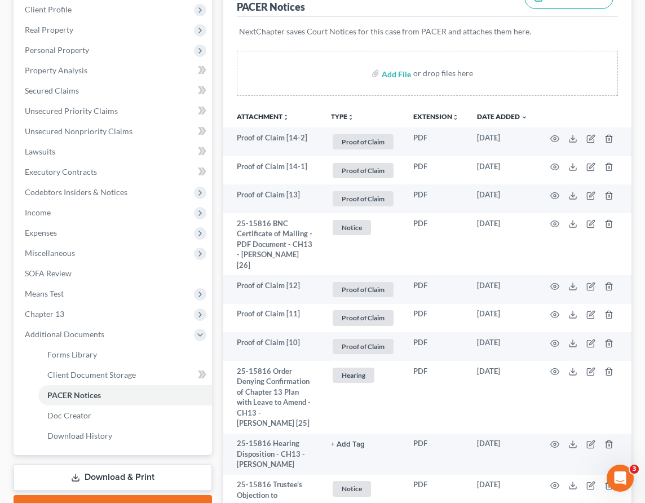
scroll to position [0, 0]
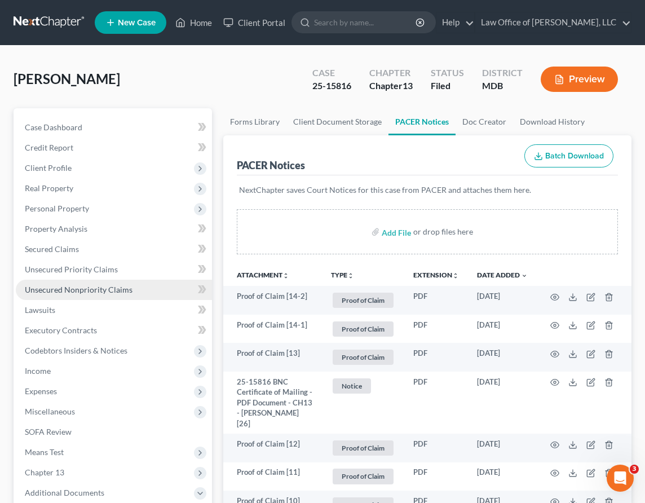
click at [39, 285] on span "Unsecured Nonpriority Claims" at bounding box center [79, 290] width 108 height 10
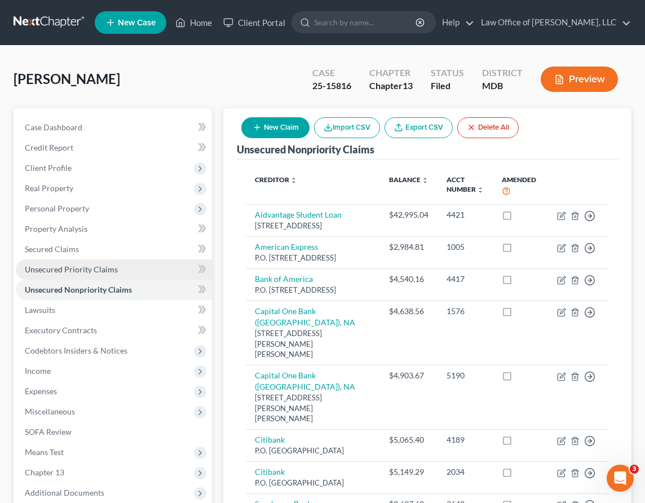
click at [45, 267] on span "Unsecured Priority Claims" at bounding box center [71, 269] width 93 height 10
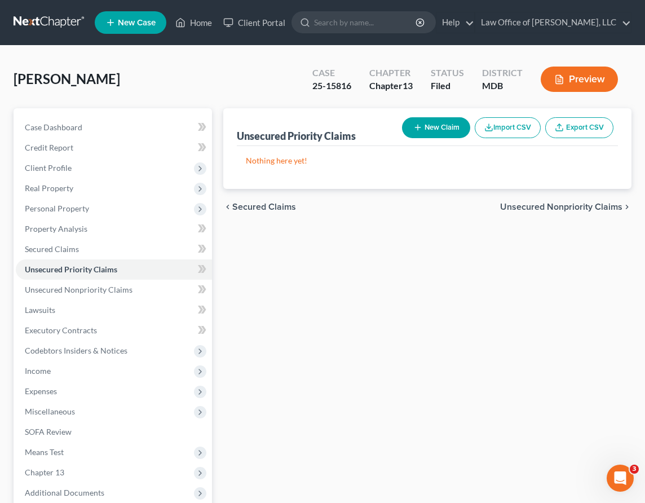
click at [515, 206] on span "Unsecured Nonpriority Claims" at bounding box center [561, 206] width 122 height 9
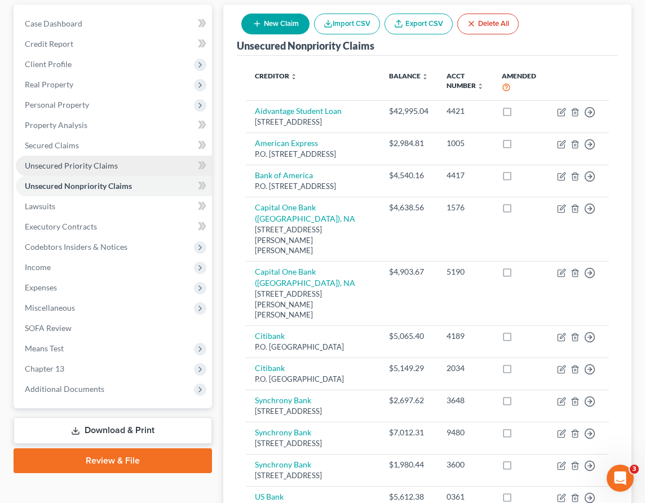
scroll to position [108, 0]
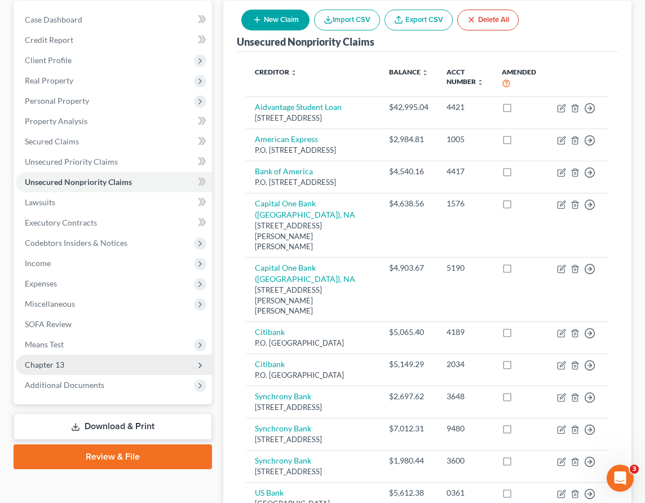
click at [57, 363] on span "Chapter 13" at bounding box center [44, 365] width 39 height 10
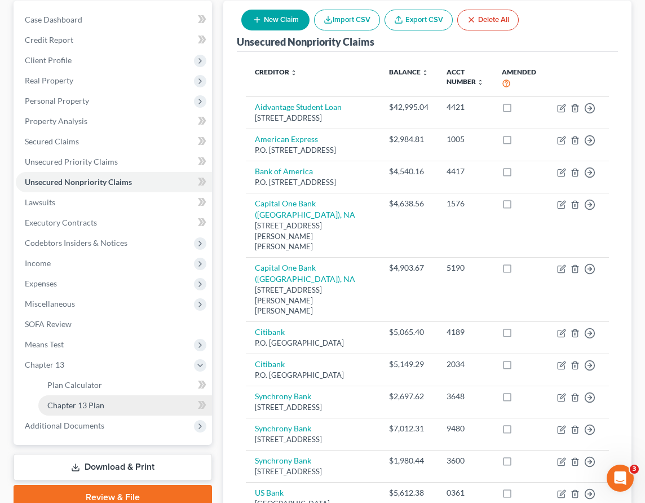
click at [59, 405] on span "Chapter 13 Plan" at bounding box center [75, 405] width 57 height 10
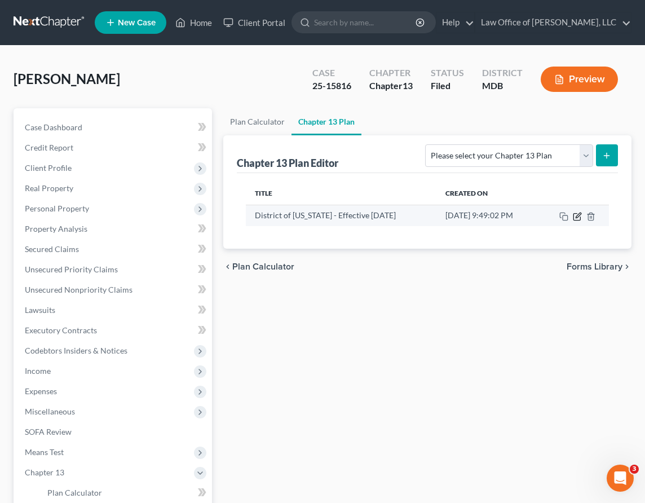
click at [578, 216] on icon "button" at bounding box center [577, 214] width 5 height 5
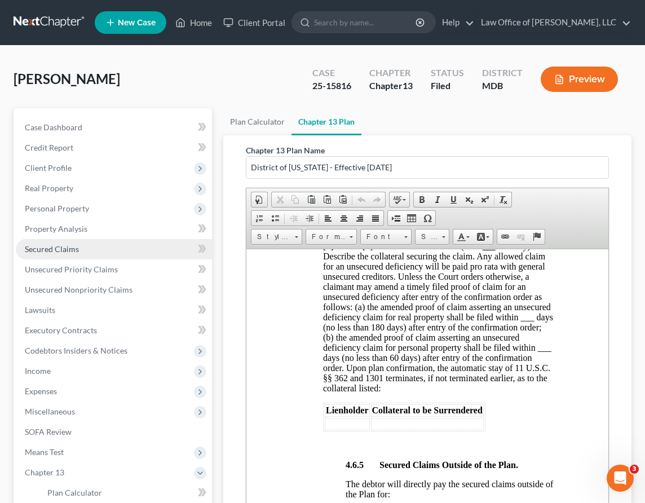
scroll to position [156, 0]
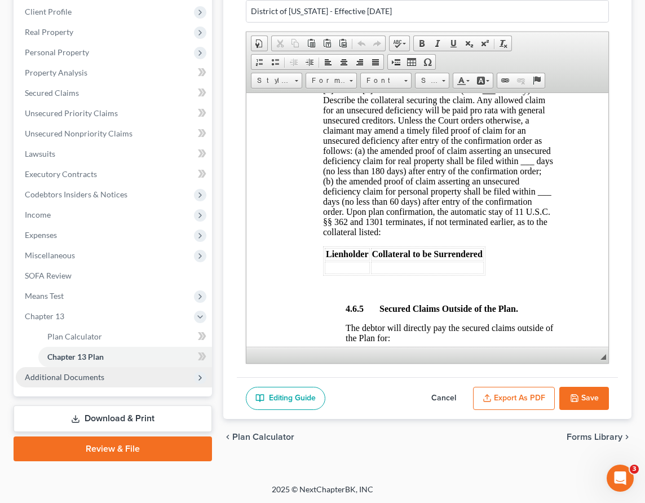
click at [74, 378] on span "Additional Documents" at bounding box center [64, 377] width 79 height 10
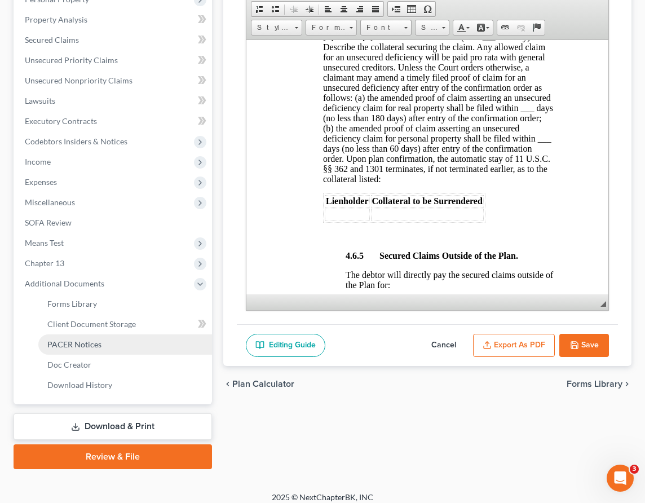
click at [72, 336] on link "PACER Notices" at bounding box center [125, 344] width 174 height 20
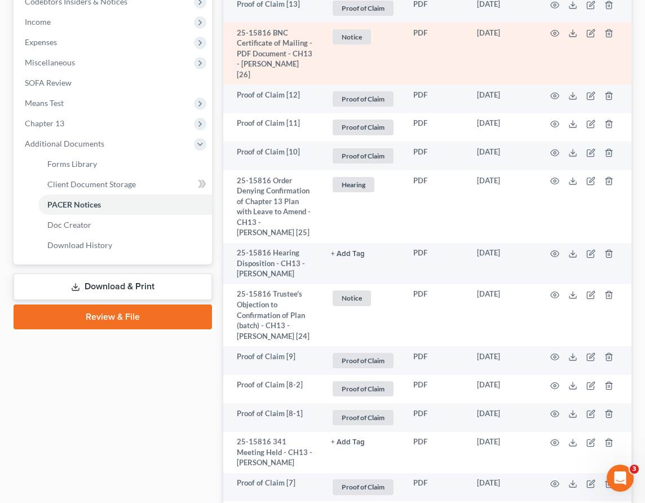
scroll to position [345, 0]
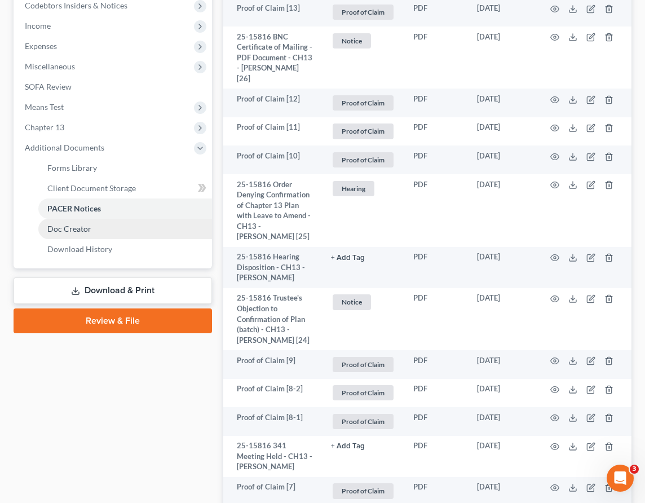
click at [74, 223] on link "Doc Creator" at bounding box center [125, 229] width 174 height 20
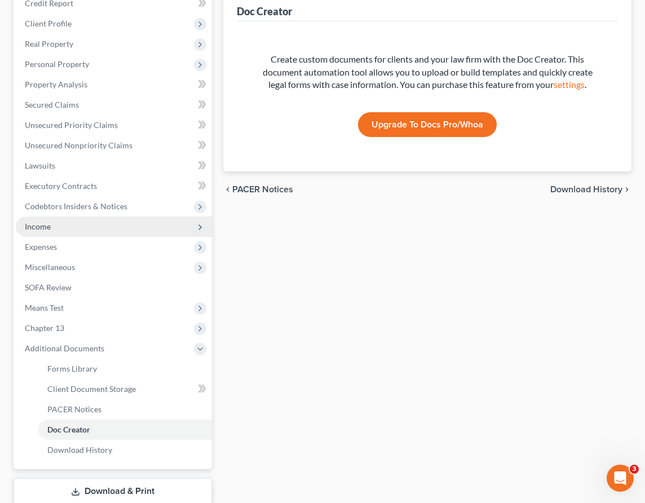
scroll to position [217, 0]
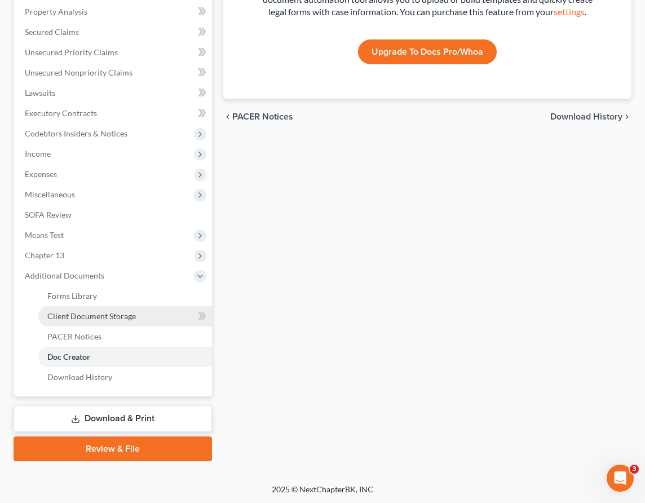
click at [60, 313] on span "Client Document Storage" at bounding box center [91, 316] width 88 height 10
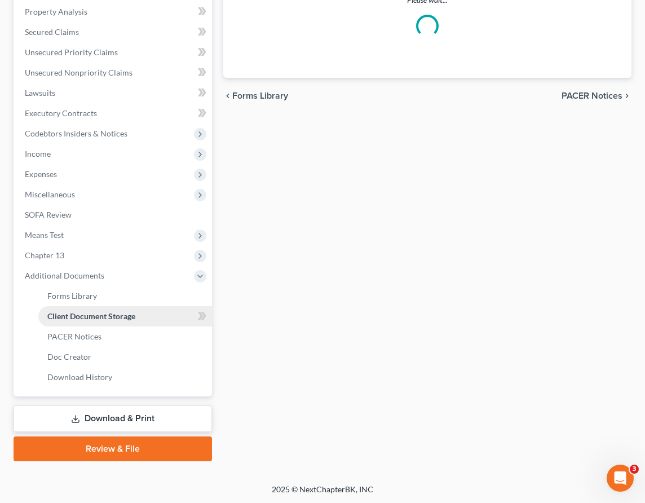
scroll to position [185, 0]
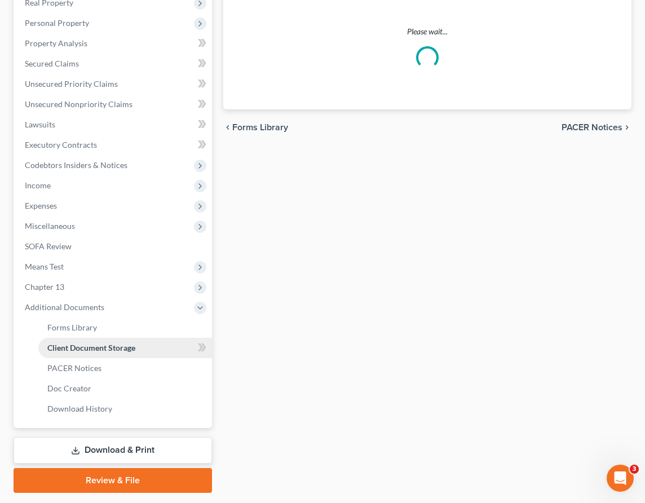
select select "14"
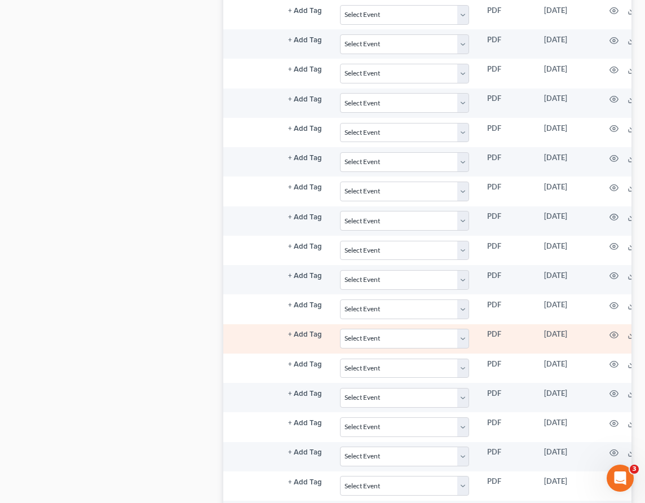
scroll to position [0, 304]
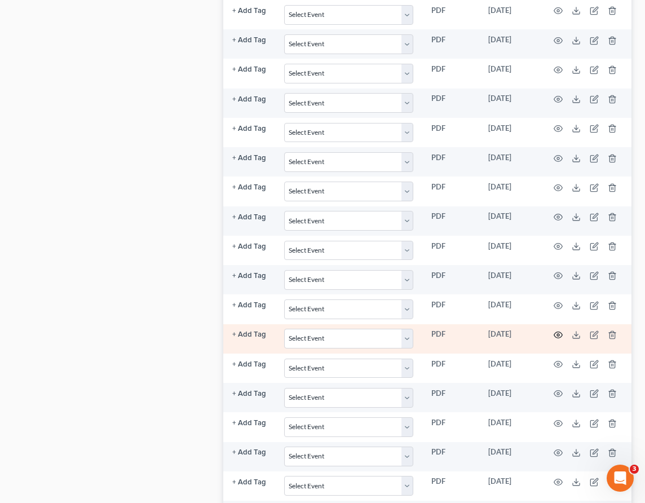
click at [557, 334] on icon "button" at bounding box center [557, 334] width 9 height 9
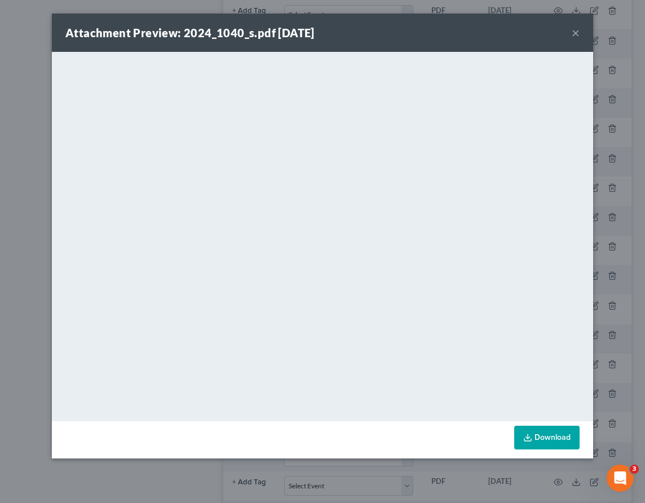
click at [578, 35] on button "×" at bounding box center [575, 33] width 8 height 14
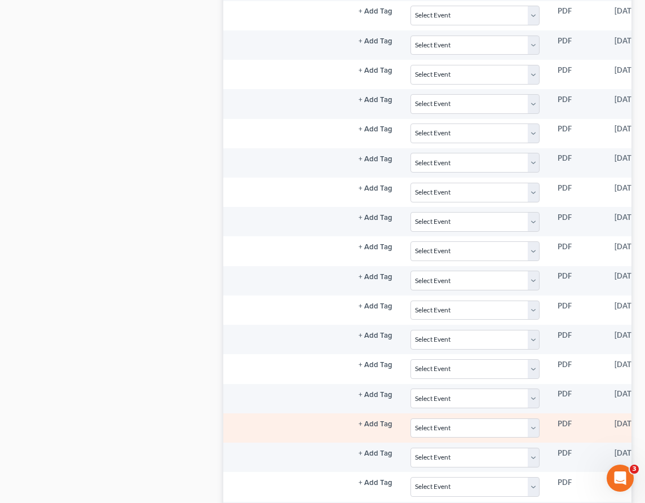
scroll to position [0, 295]
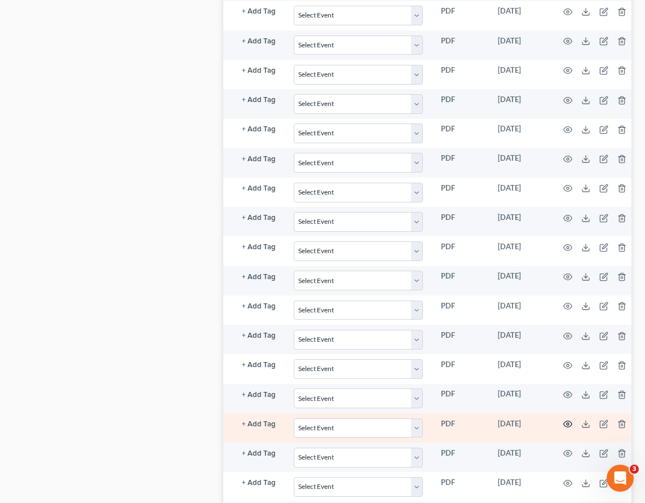
click at [564, 419] on icon "button" at bounding box center [567, 423] width 9 height 9
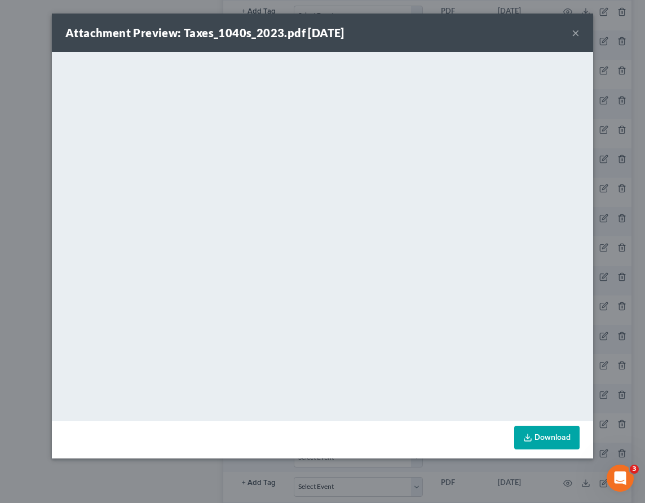
click at [578, 33] on button "×" at bounding box center [575, 33] width 8 height 14
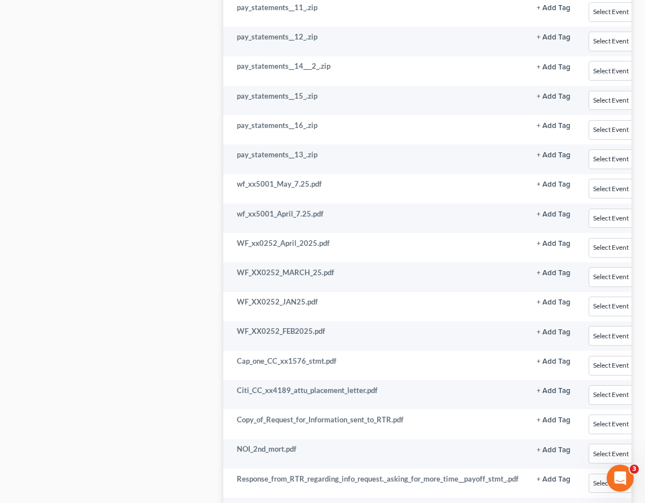
scroll to position [1695, 0]
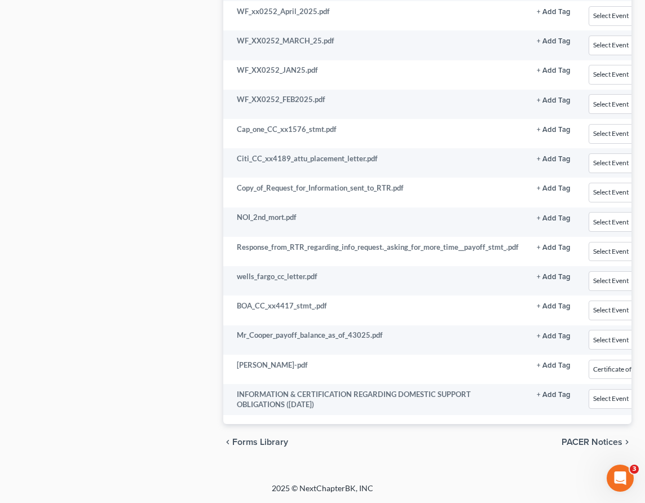
click at [267, 443] on span "Forms Library" at bounding box center [260, 441] width 56 height 9
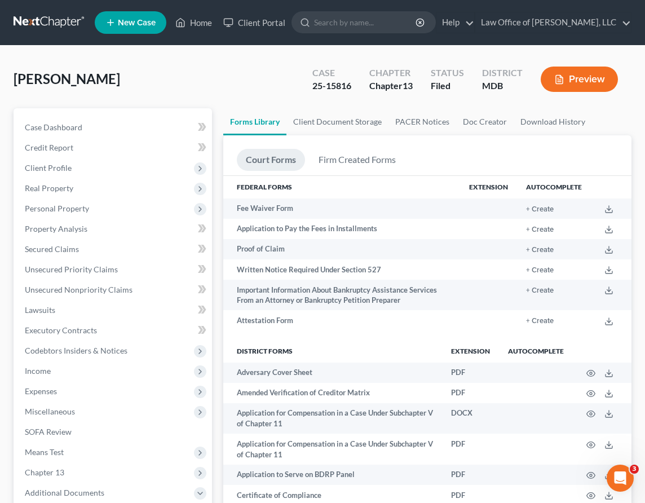
scroll to position [19, 0]
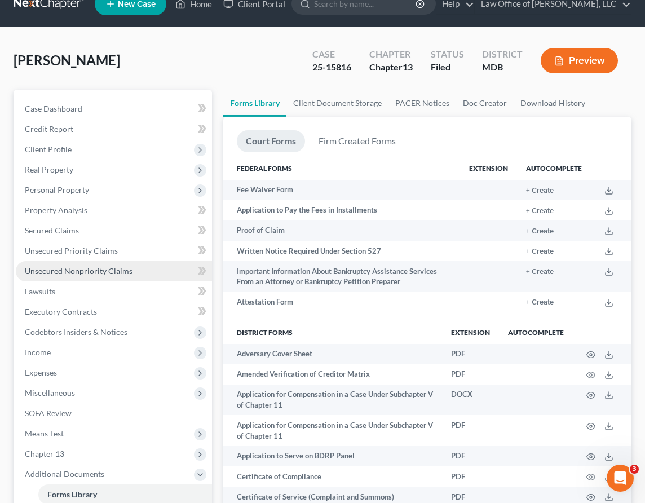
click at [73, 272] on span "Unsecured Nonpriority Claims" at bounding box center [79, 271] width 108 height 10
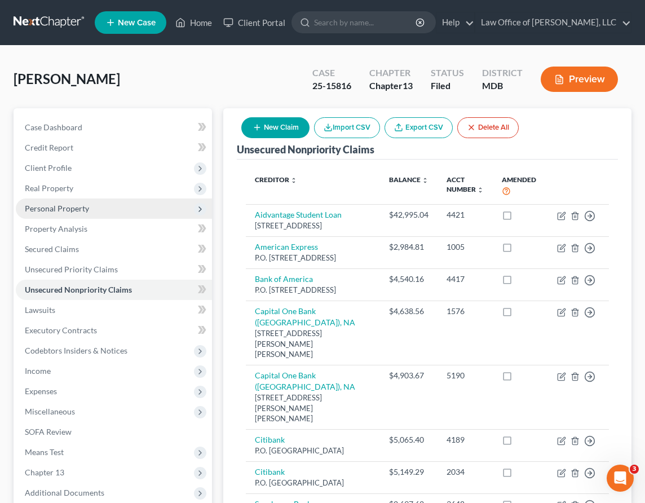
click at [60, 201] on span "Personal Property" at bounding box center [114, 208] width 196 height 20
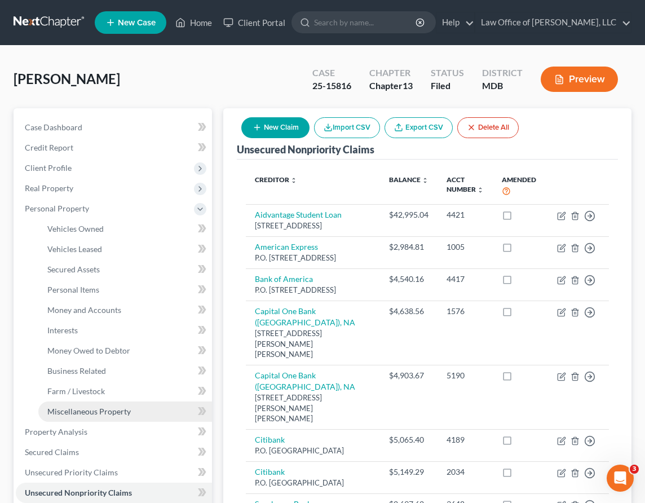
click at [80, 410] on span "Miscellaneous Property" at bounding box center [88, 411] width 83 height 10
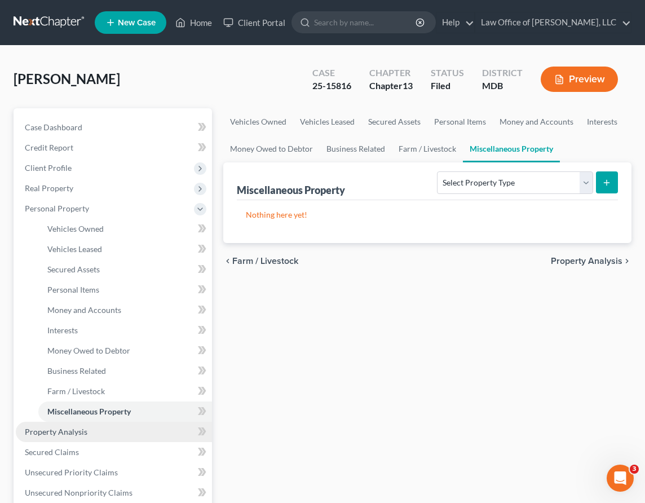
click at [48, 429] on span "Property Analysis" at bounding box center [56, 432] width 63 height 10
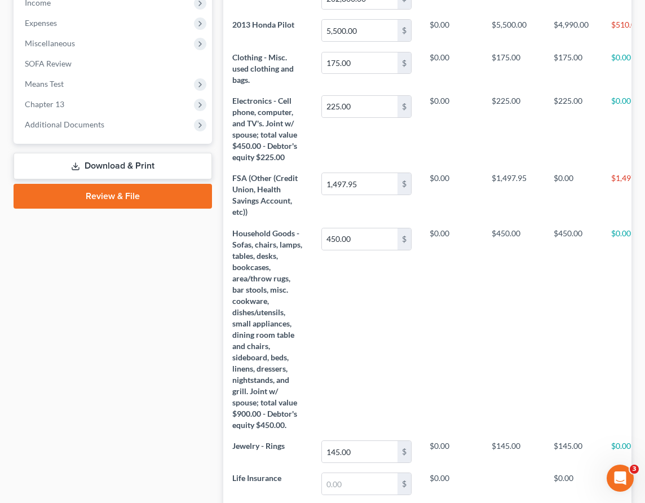
scroll to position [521, 0]
